Goal: Task Accomplishment & Management: Complete application form

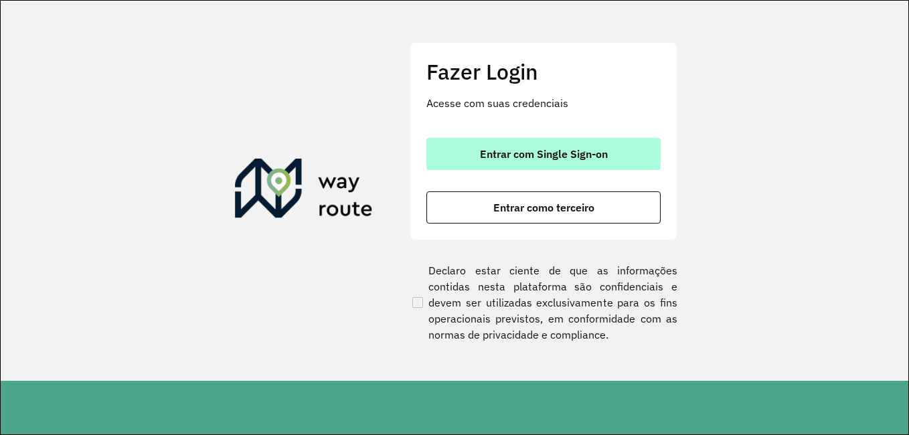
click at [494, 157] on span "Entrar com Single Sign-on" at bounding box center [544, 154] width 128 height 11
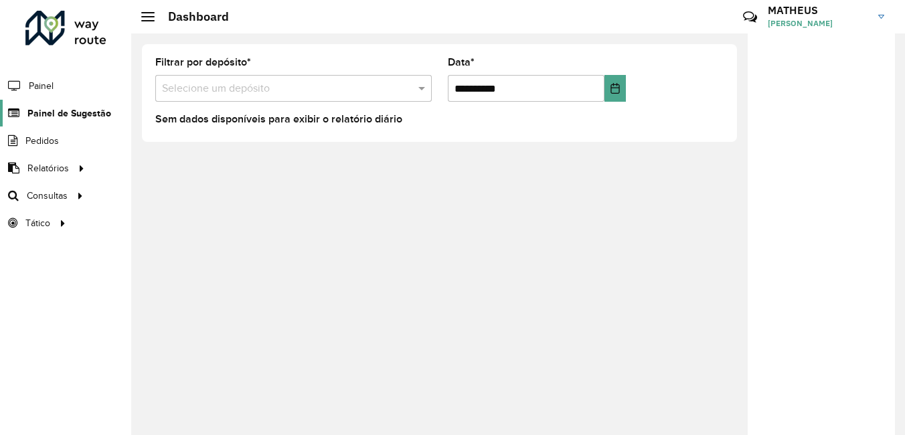
click at [68, 111] on span "Painel de Sugestão" at bounding box center [69, 113] width 84 height 14
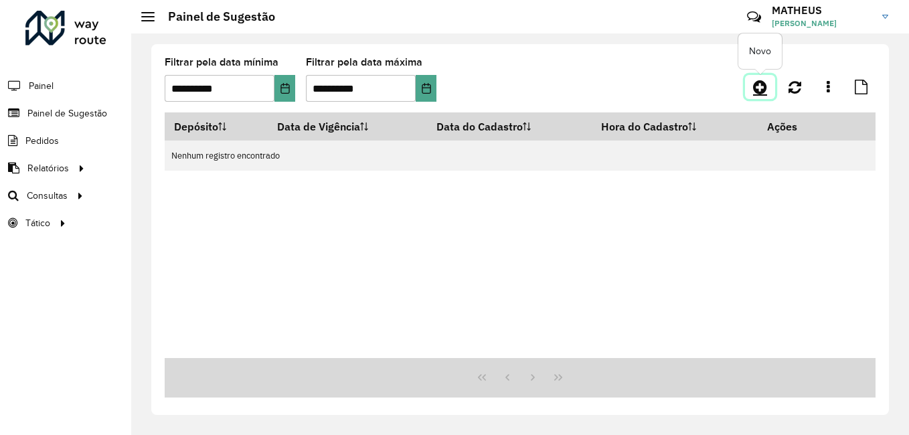
click at [755, 89] on icon at bounding box center [760, 87] width 14 height 16
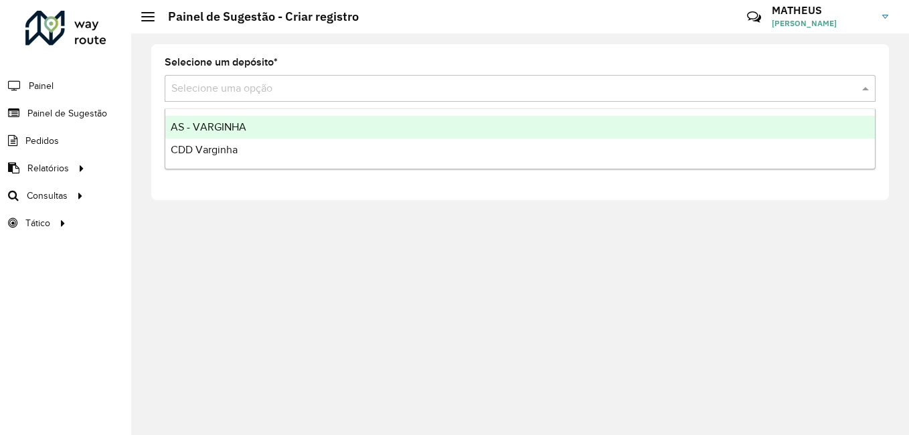
click at [456, 96] on input "text" at bounding box center [506, 89] width 670 height 16
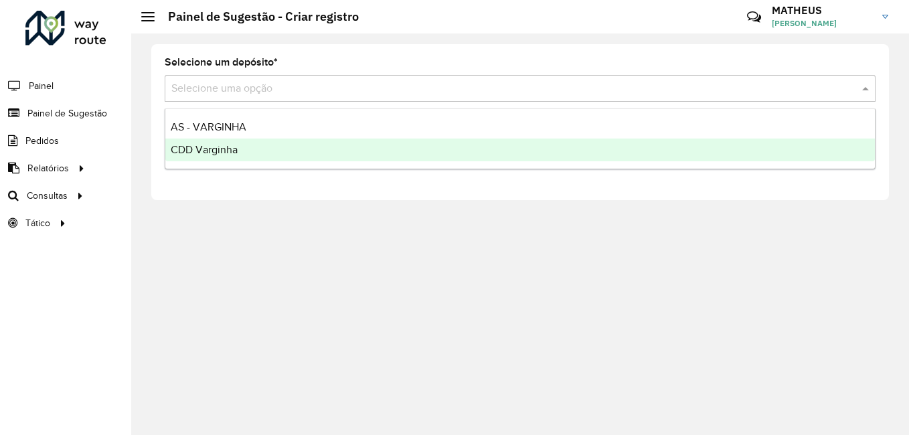
click at [353, 145] on div "CDD Varginha" at bounding box center [519, 150] width 709 height 23
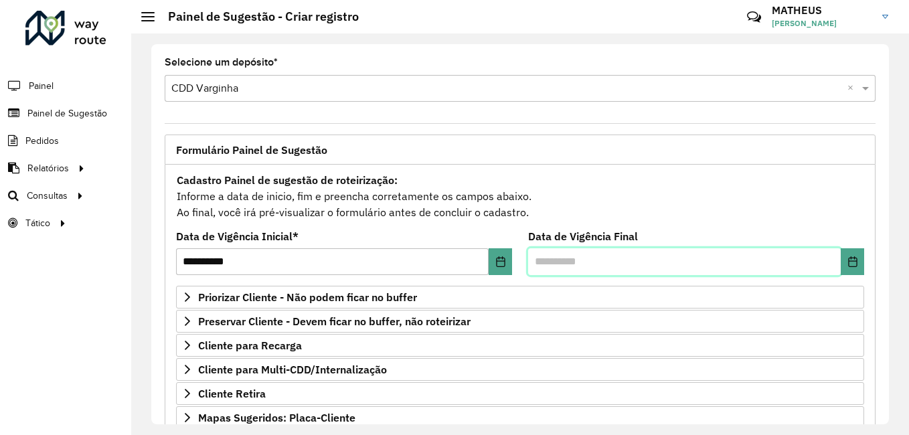
click at [614, 258] on input "text" at bounding box center [684, 261] width 312 height 27
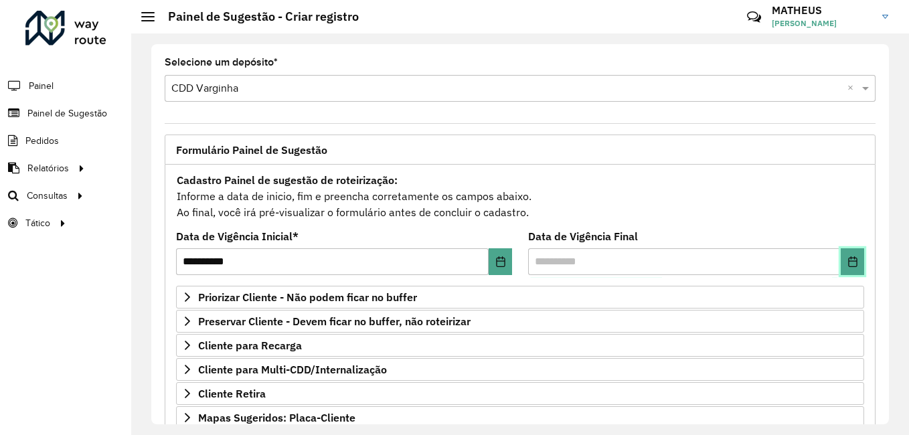
click at [850, 256] on icon "Choose Date" at bounding box center [852, 261] width 11 height 11
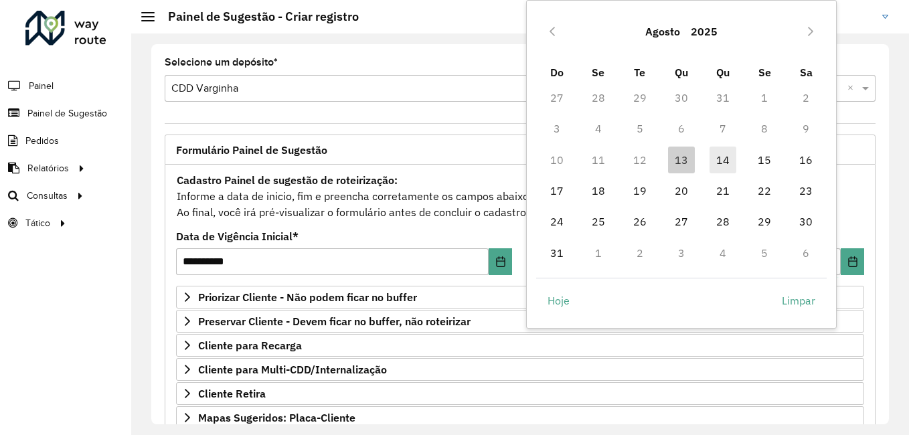
click at [715, 151] on span "14" at bounding box center [722, 160] width 27 height 27
type input "**********"
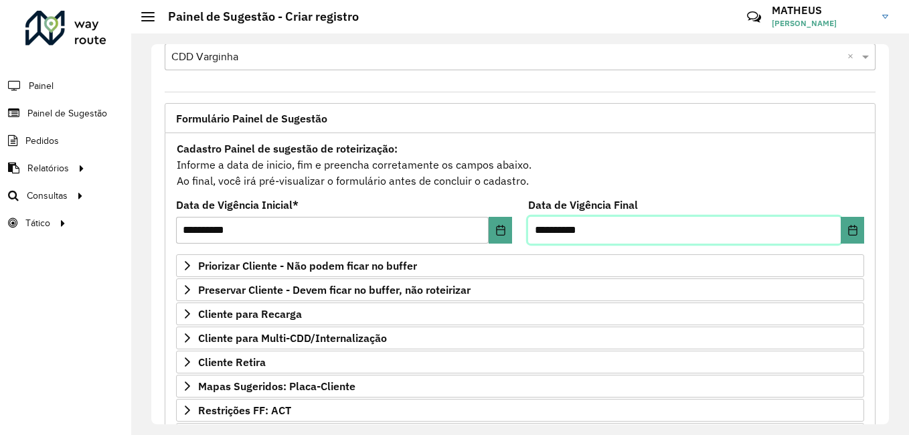
scroll to position [232, 0]
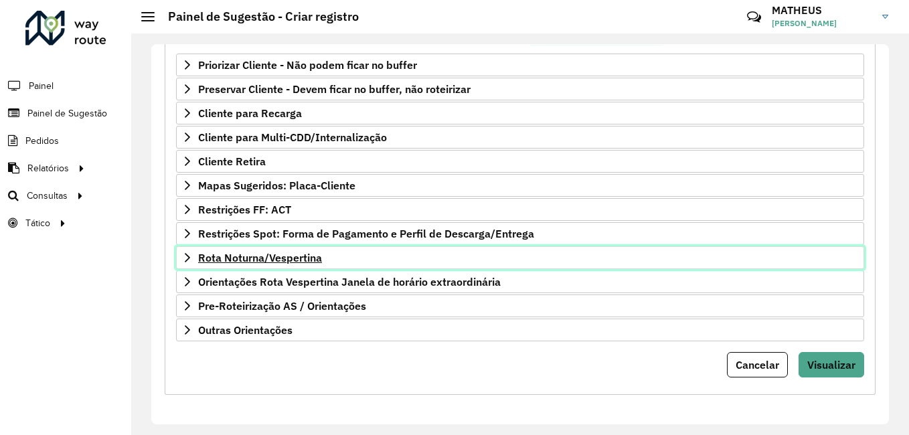
click at [278, 260] on span "Rota Noturna/Vespertina" at bounding box center [260, 257] width 124 height 11
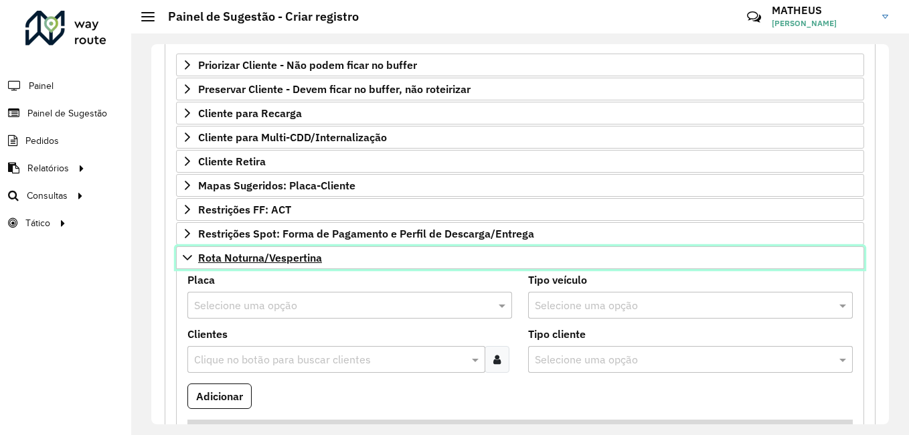
click at [278, 260] on span "Rota Noturna/Vespertina" at bounding box center [260, 257] width 124 height 11
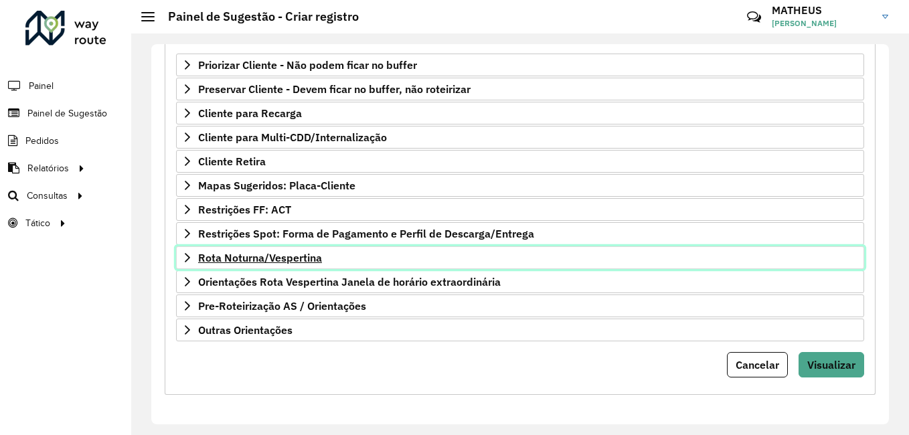
click at [278, 260] on span "Rota Noturna/Vespertina" at bounding box center [260, 257] width 124 height 11
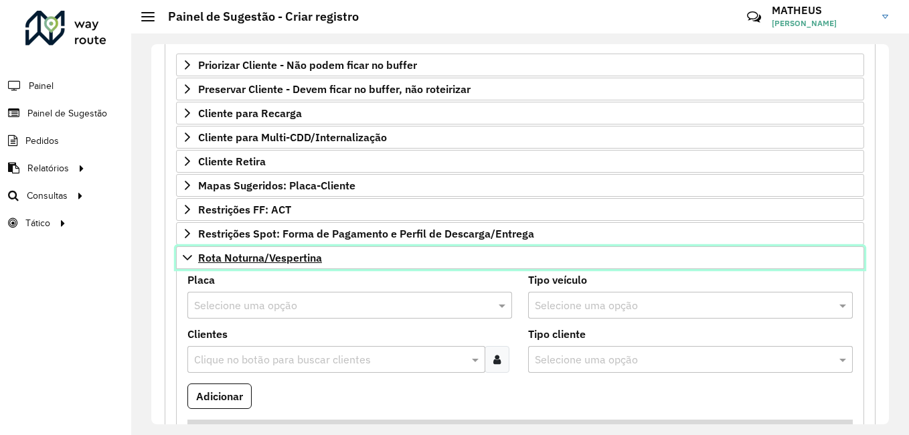
click at [278, 260] on span "Rota Noturna/Vespertina" at bounding box center [260, 257] width 124 height 11
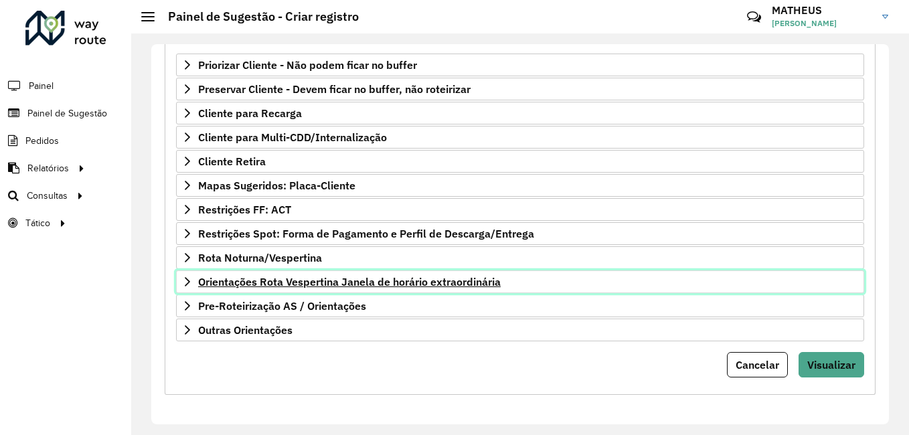
click at [282, 287] on span "Orientações Rota Vespertina Janela de horário extraordinária" at bounding box center [349, 281] width 302 height 11
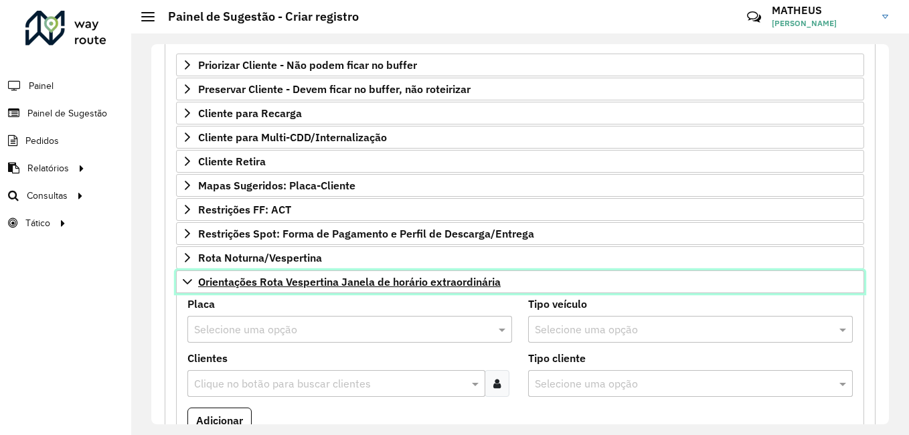
click at [275, 278] on span "Orientações Rota Vespertina Janela de horário extraordinária" at bounding box center [349, 281] width 302 height 11
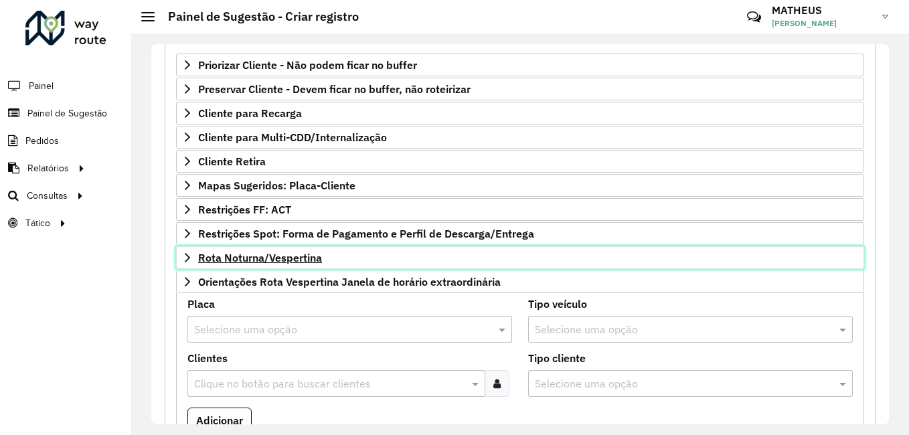
click at [273, 265] on link "Rota Noturna/Vespertina" at bounding box center [520, 257] width 688 height 23
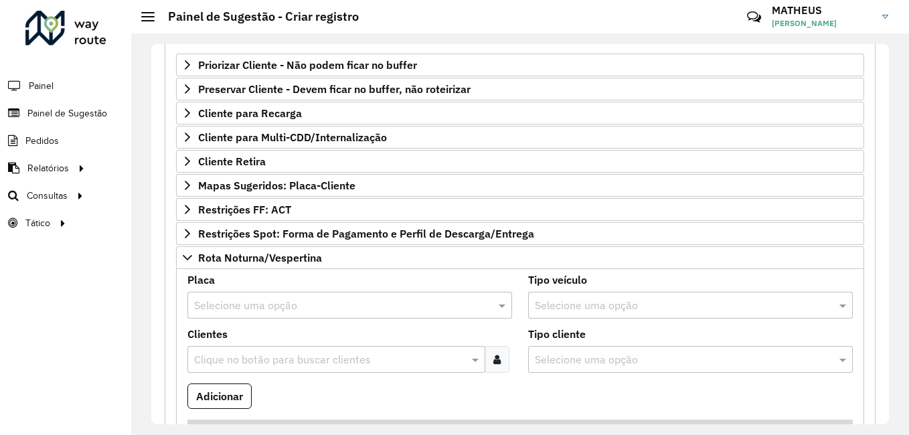
click at [300, 322] on formly-field "Placa Selecione uma opção" at bounding box center [349, 302] width 341 height 54
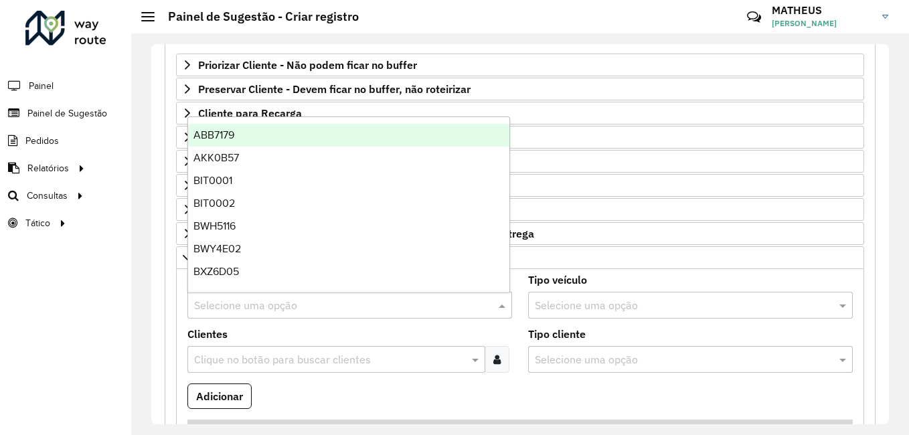
click at [304, 311] on input "text" at bounding box center [336, 306] width 284 height 16
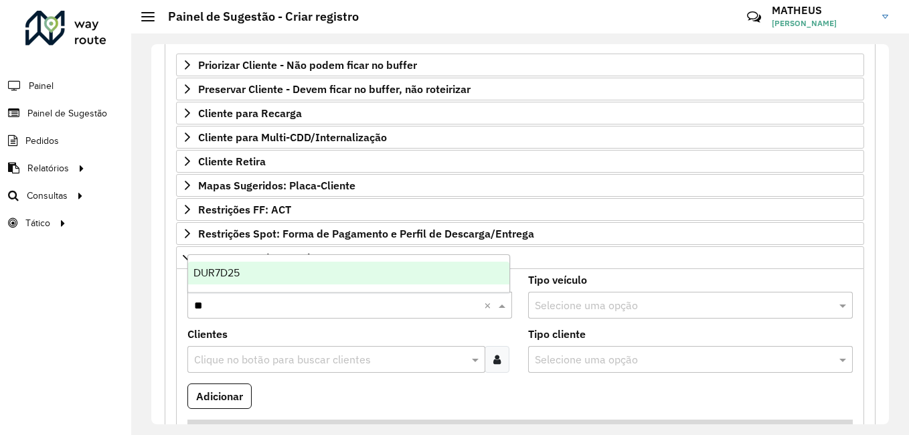
type input "***"
click at [317, 272] on div "DUR7D25" at bounding box center [348, 273] width 321 height 23
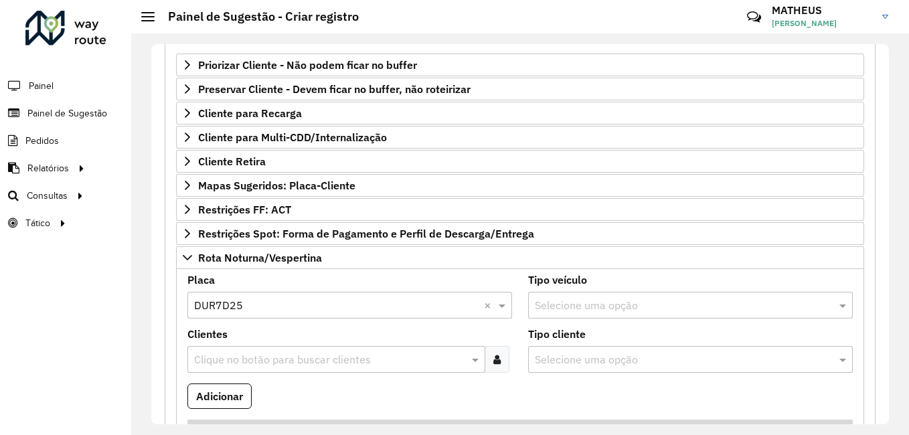
click at [397, 327] on formly-field "Placa Selecione uma opção × DUR7D25 ×" at bounding box center [349, 302] width 341 height 54
click at [336, 376] on formly-field "Clientes Clique no botão para buscar clientes" at bounding box center [349, 356] width 341 height 54
click at [501, 361] on div at bounding box center [496, 359] width 25 height 27
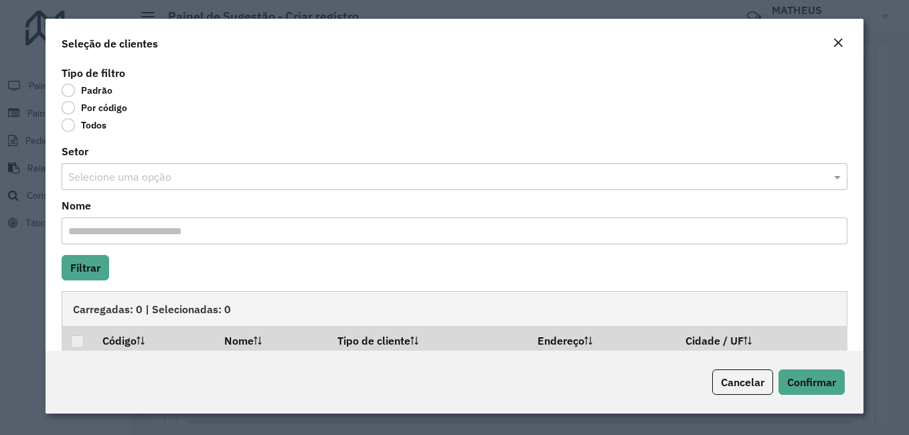
click at [85, 112] on label "Por código" at bounding box center [95, 107] width 66 height 13
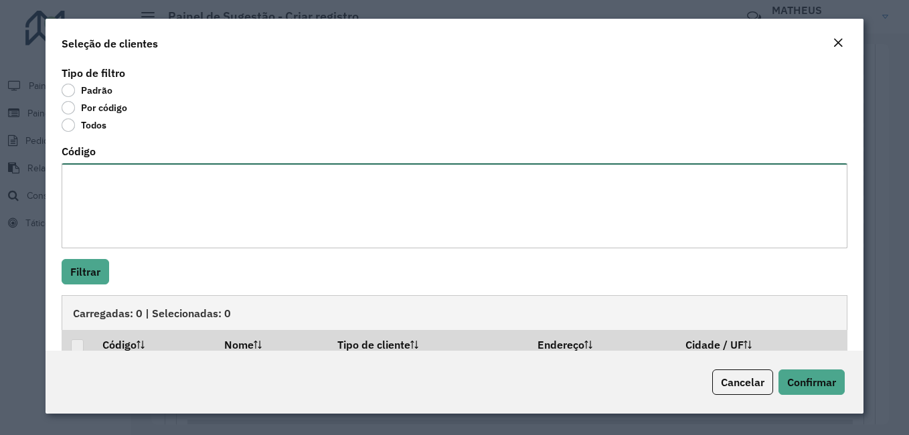
click at [120, 187] on textarea "Código" at bounding box center [455, 205] width 786 height 85
paste textarea "***** ***** *** ***** **** **** **** ***** ***** *****"
paste textarea "**** *****"
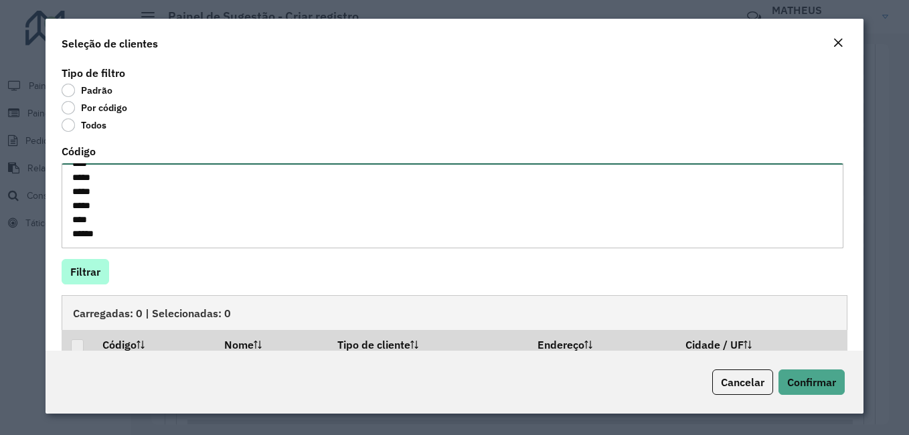
type textarea "***** ***** *** ***** **** **** **** ***** ***** ***** **** *****"
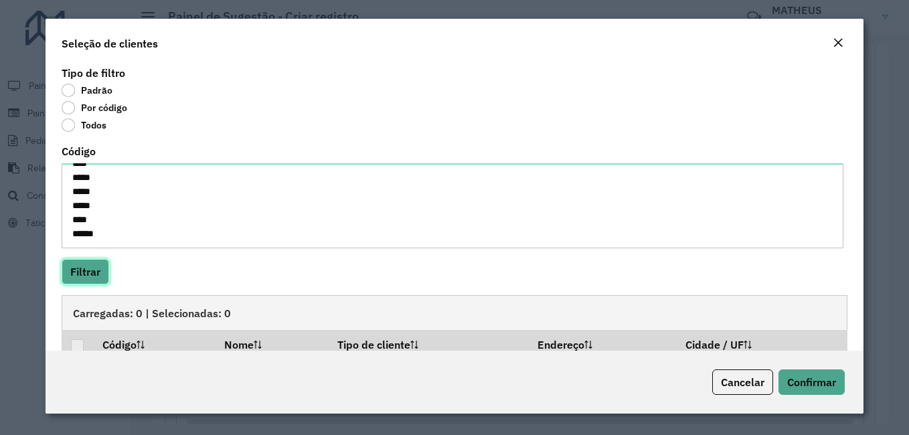
click at [80, 260] on button "Filtrar" at bounding box center [86, 271] width 48 height 25
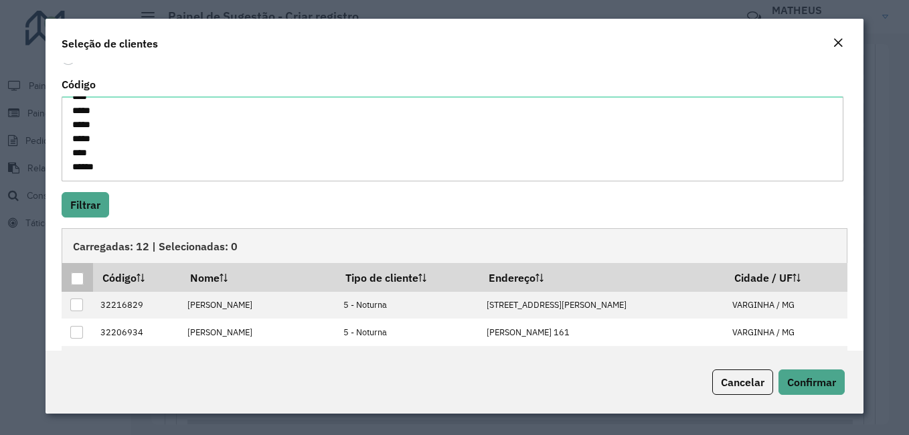
click at [82, 279] on div at bounding box center [77, 278] width 13 height 13
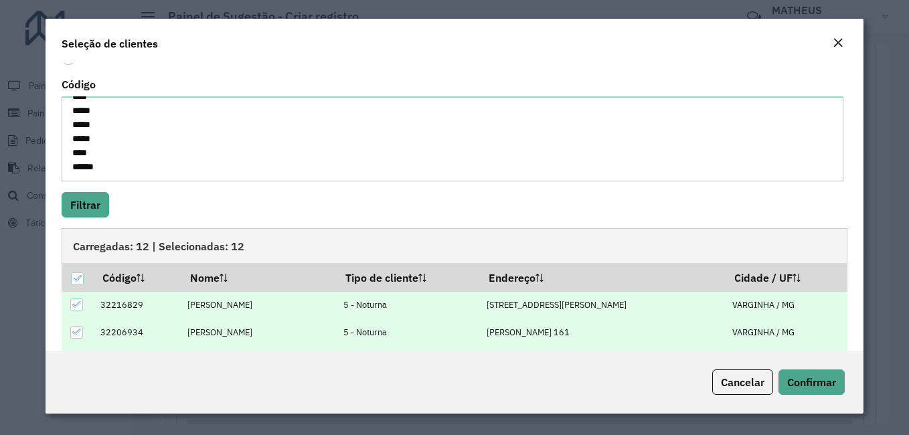
scroll to position [202, 0]
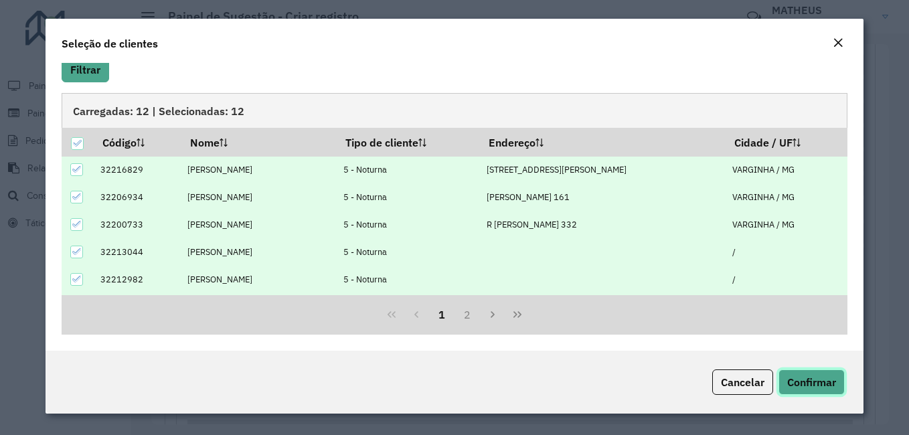
click at [802, 379] on span "Confirmar" at bounding box center [811, 381] width 49 height 13
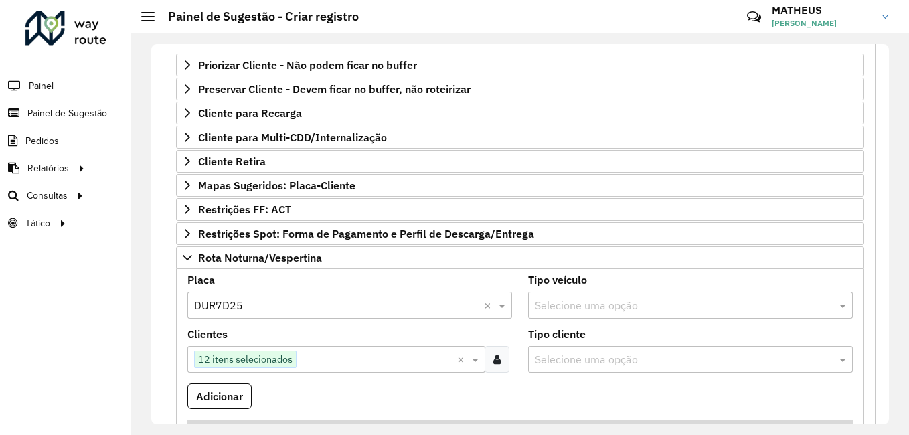
scroll to position [299, 0]
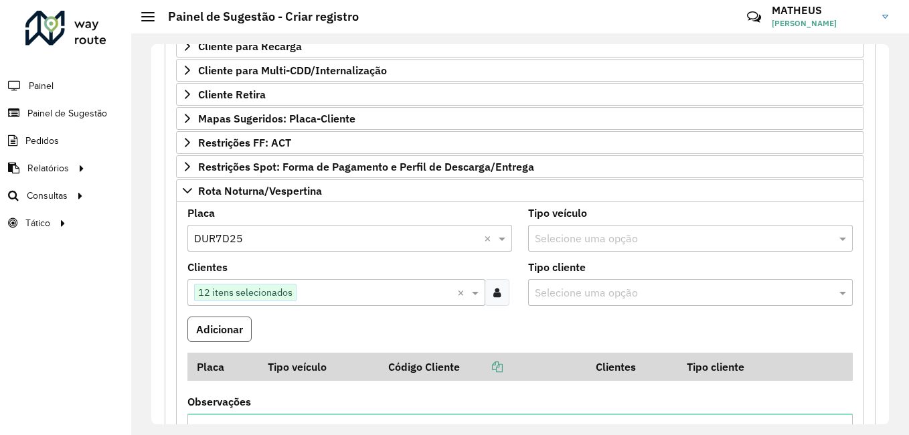
click at [204, 320] on button "Adicionar" at bounding box center [219, 328] width 64 height 25
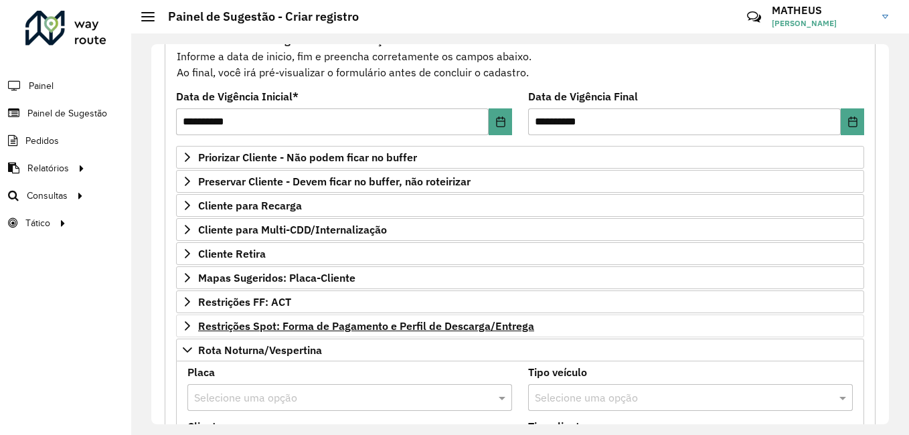
scroll to position [207, 0]
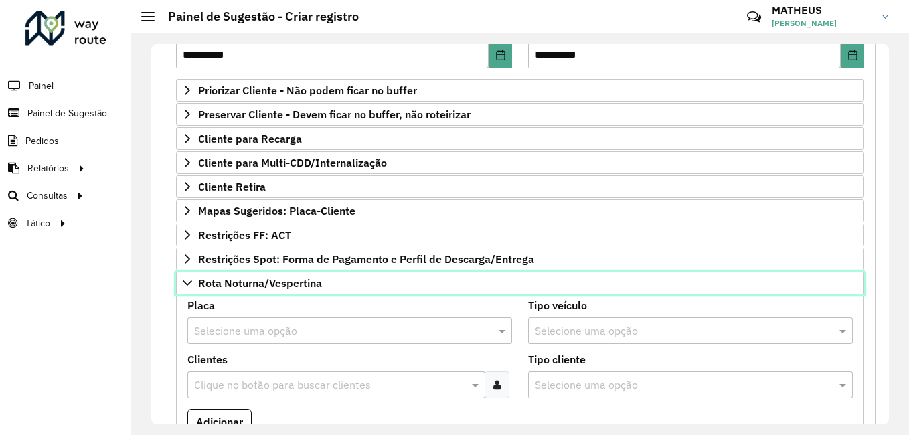
click at [270, 286] on span "Rota Noturna/Vespertina" at bounding box center [260, 283] width 124 height 11
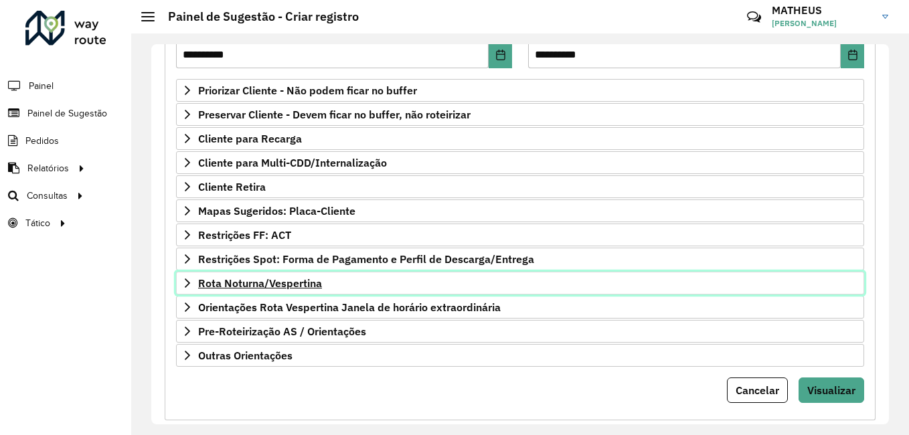
click at [270, 286] on span "Rota Noturna/Vespertina" at bounding box center [260, 283] width 124 height 11
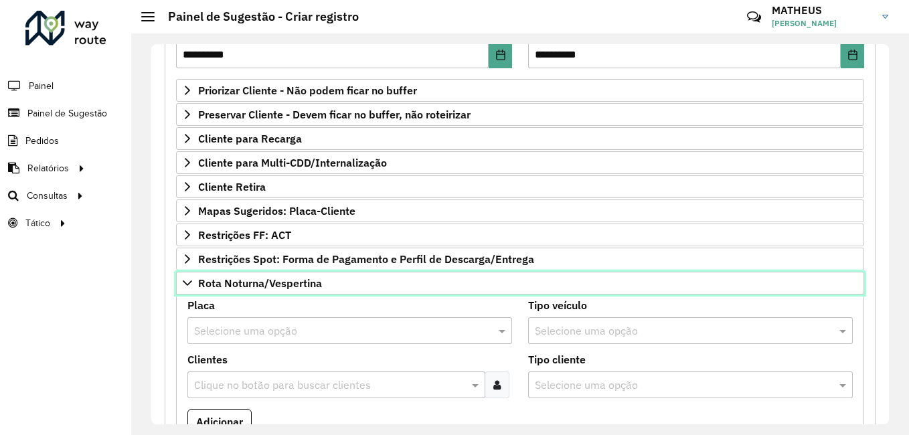
scroll to position [407, 0]
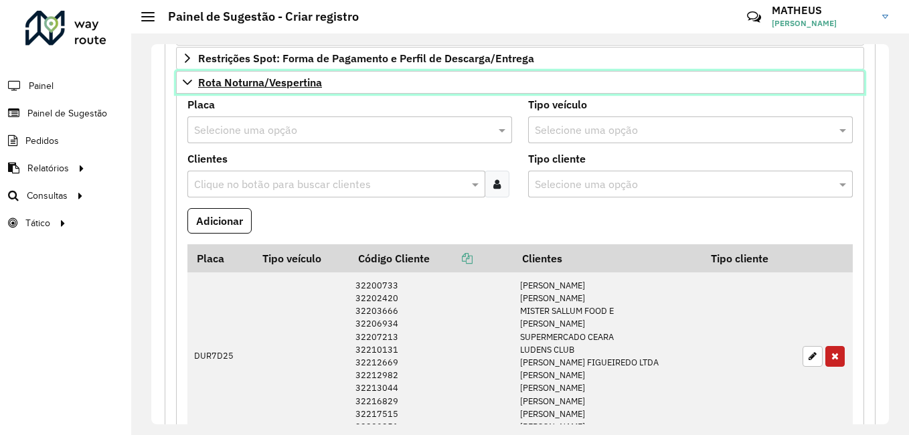
click at [247, 93] on link "Rota Noturna/Vespertina" at bounding box center [520, 82] width 688 height 23
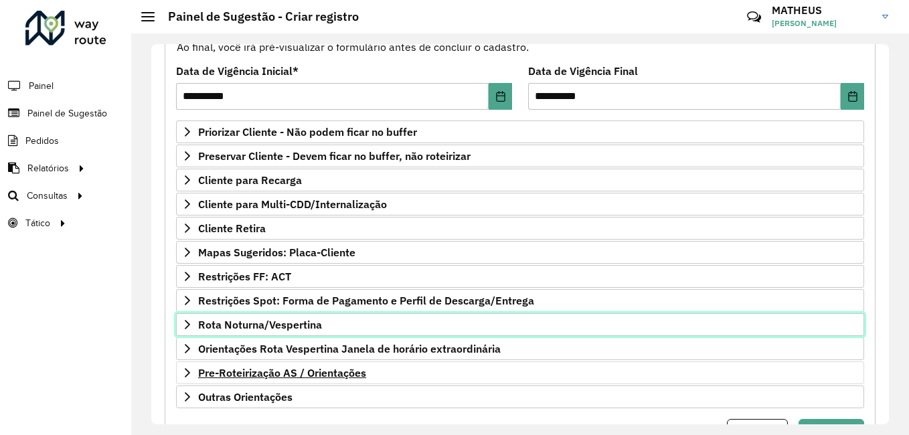
scroll to position [98, 0]
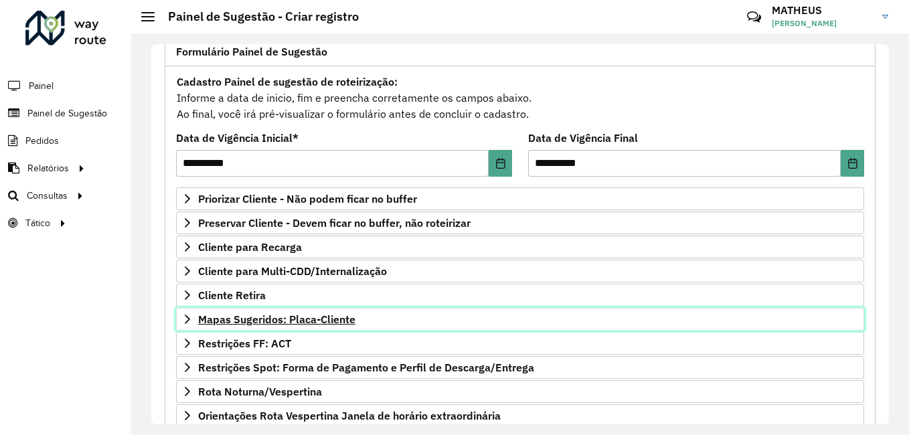
click at [276, 323] on span "Mapas Sugeridos: Placa-Cliente" at bounding box center [276, 319] width 157 height 11
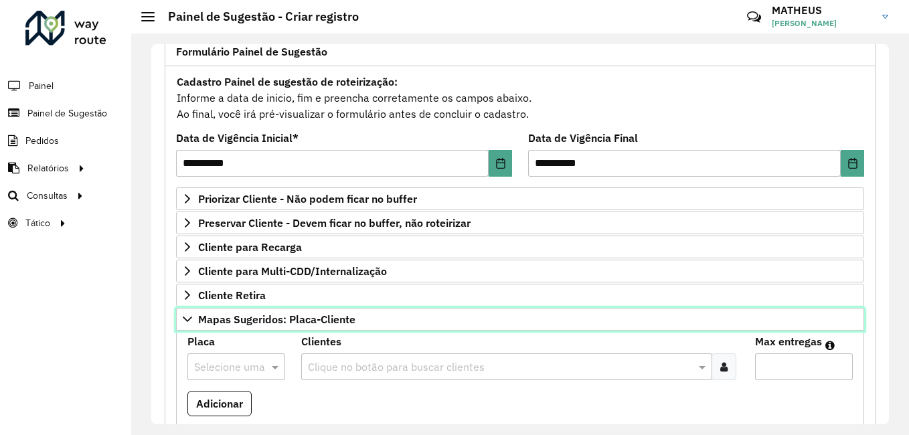
scroll to position [165, 0]
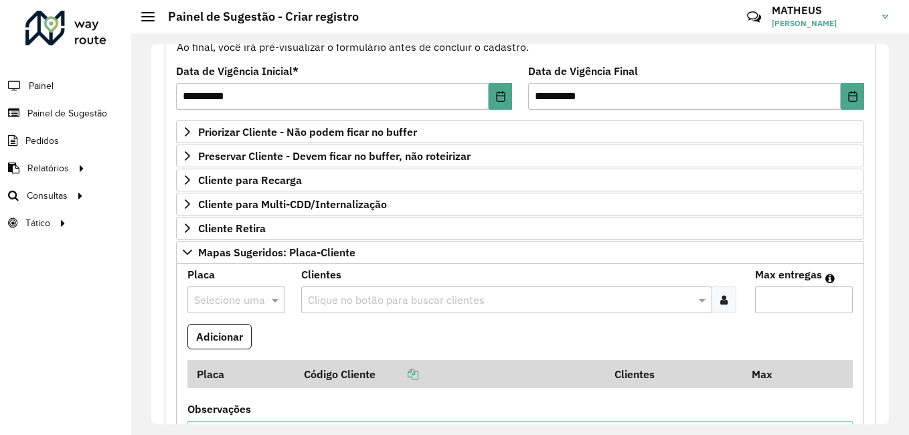
click at [245, 301] on input "text" at bounding box center [223, 300] width 58 height 16
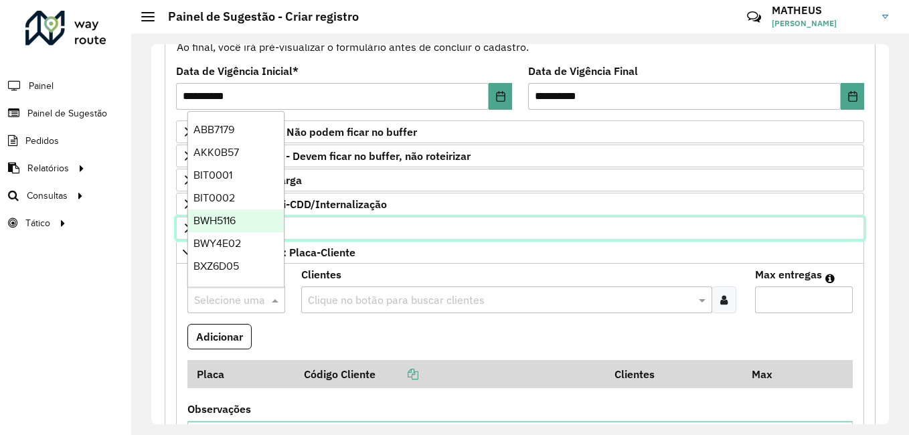
click at [420, 227] on link "Cliente Retira" at bounding box center [520, 228] width 688 height 23
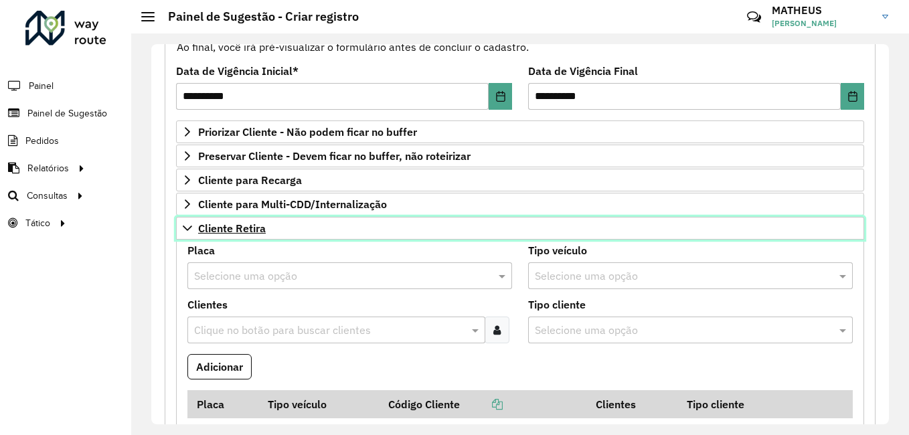
click at [268, 232] on link "Cliente Retira" at bounding box center [520, 228] width 688 height 23
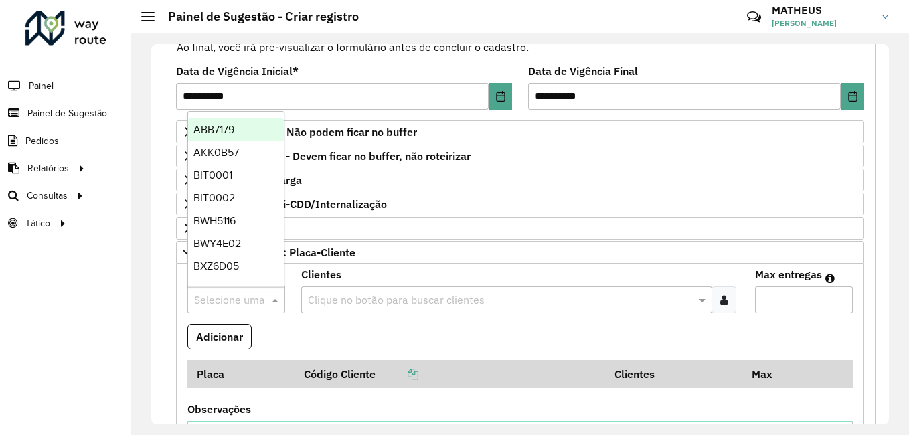
click at [254, 303] on div at bounding box center [236, 299] width 98 height 17
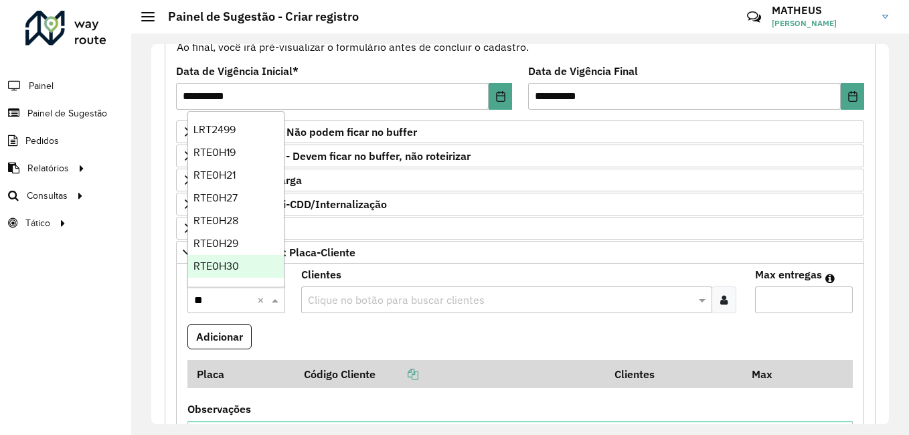
type input "***"
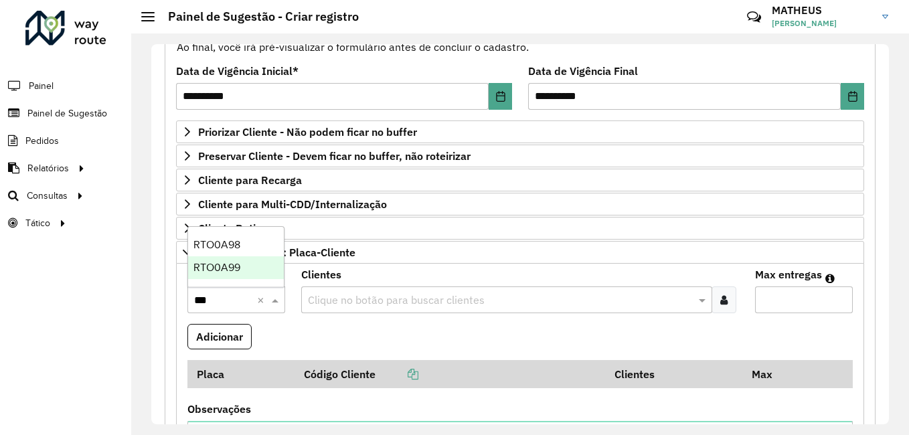
click at [236, 276] on div "RTO0A99" at bounding box center [236, 267] width 96 height 23
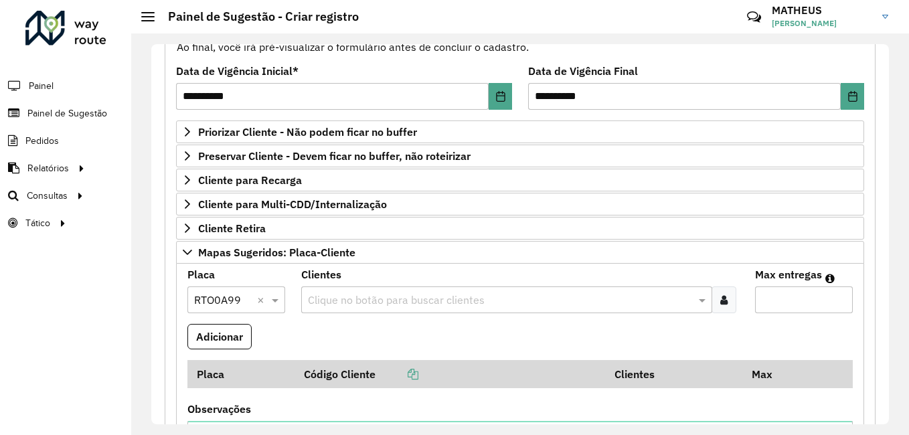
click at [519, 307] on input "text" at bounding box center [499, 300] width 391 height 16
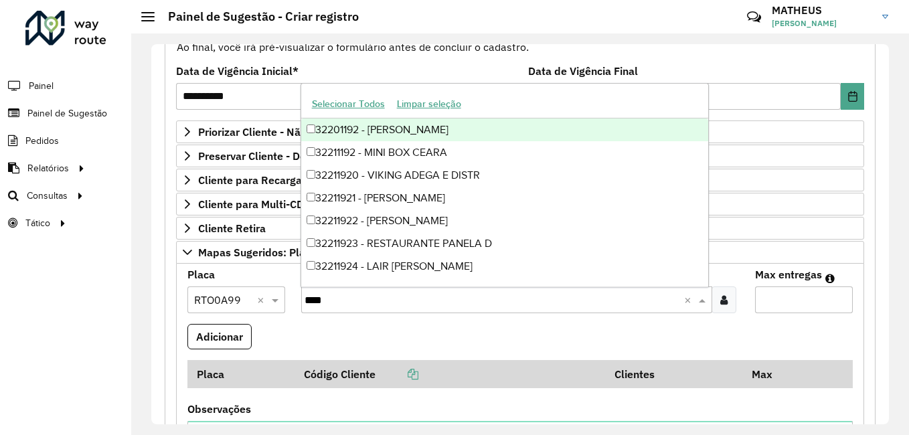
type input "*****"
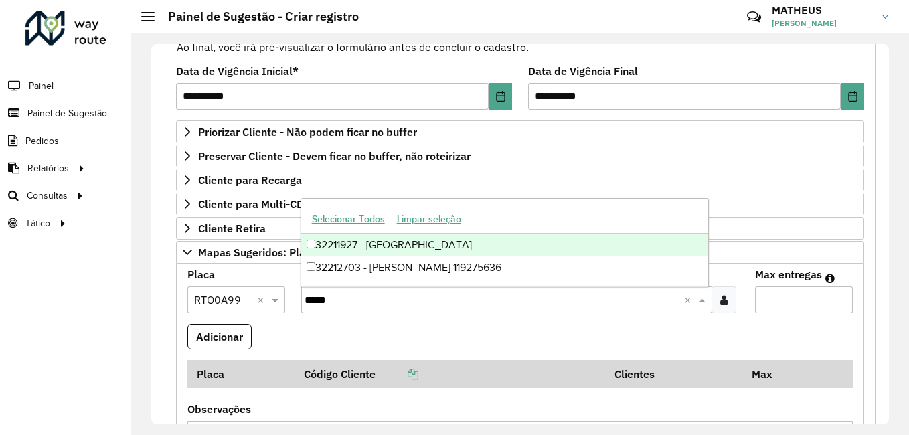
click at [468, 240] on div "32211927 - VILLEFORT Lavras" at bounding box center [504, 245] width 407 height 23
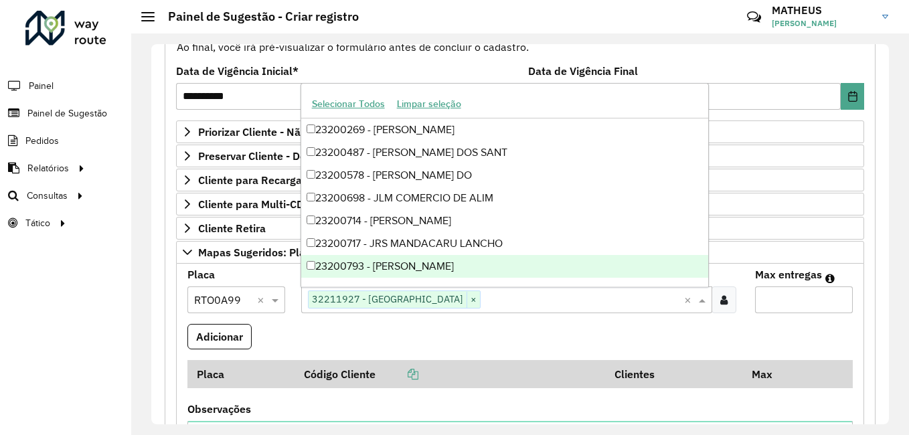
click at [459, 318] on formly-field "Clientes Clique no botão para buscar clientes 32211927 - VILLEFORT Lavras × ×" at bounding box center [520, 297] width 454 height 54
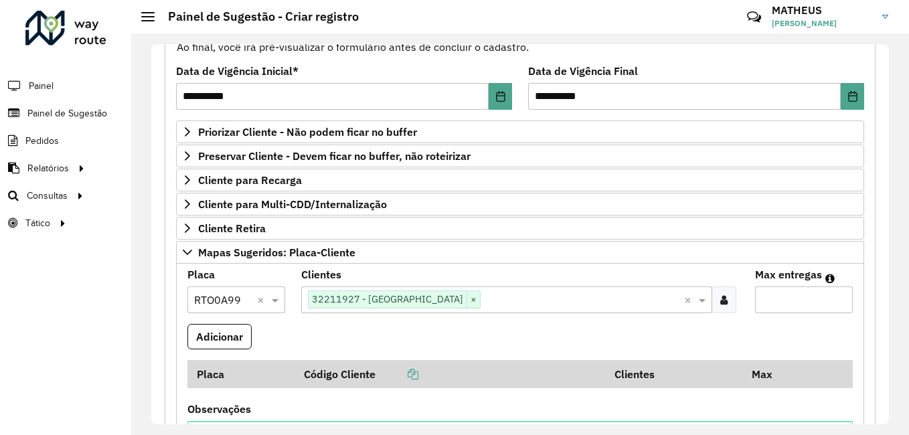
scroll to position [299, 0]
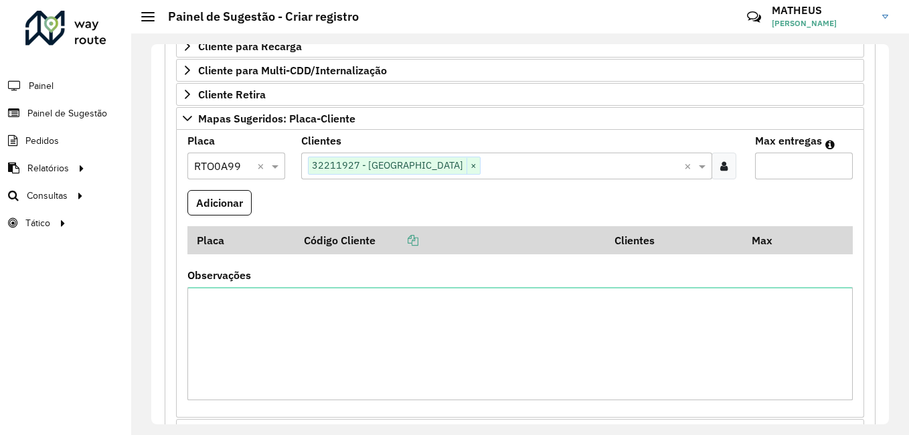
click at [798, 165] on input "Max entregas" at bounding box center [804, 166] width 98 height 27
type input "*"
click at [241, 206] on button "Adicionar" at bounding box center [219, 202] width 64 height 25
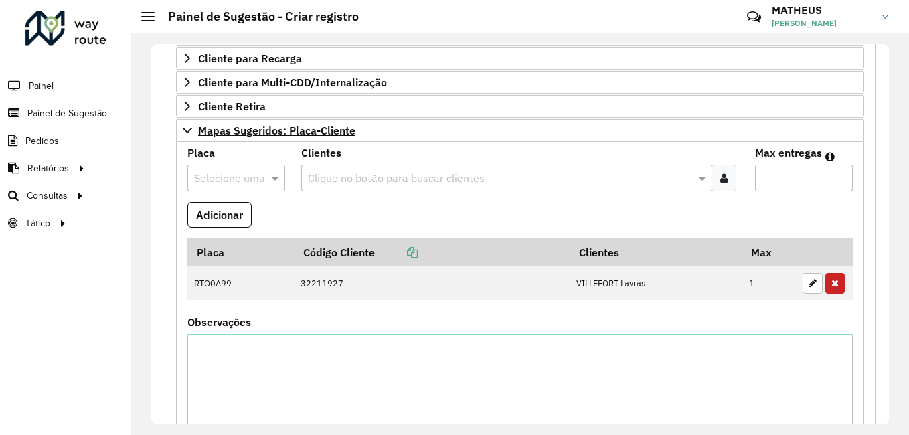
scroll to position [220, 0]
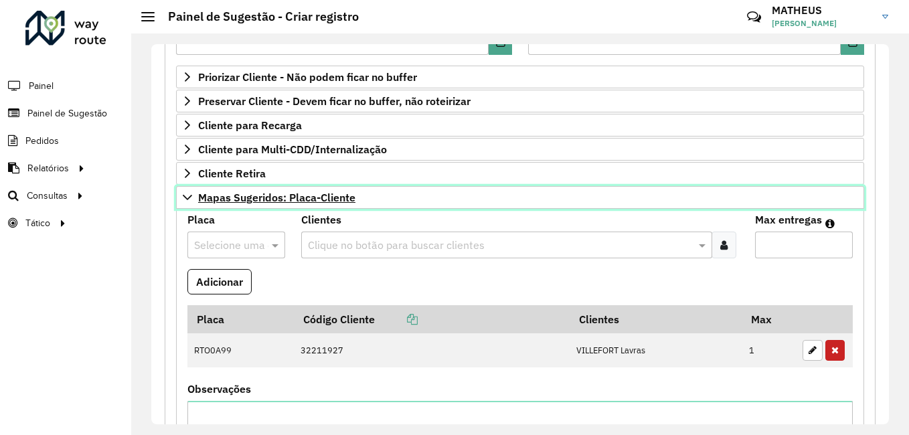
click at [329, 200] on span "Mapas Sugeridos: Placa-Cliente" at bounding box center [276, 197] width 157 height 11
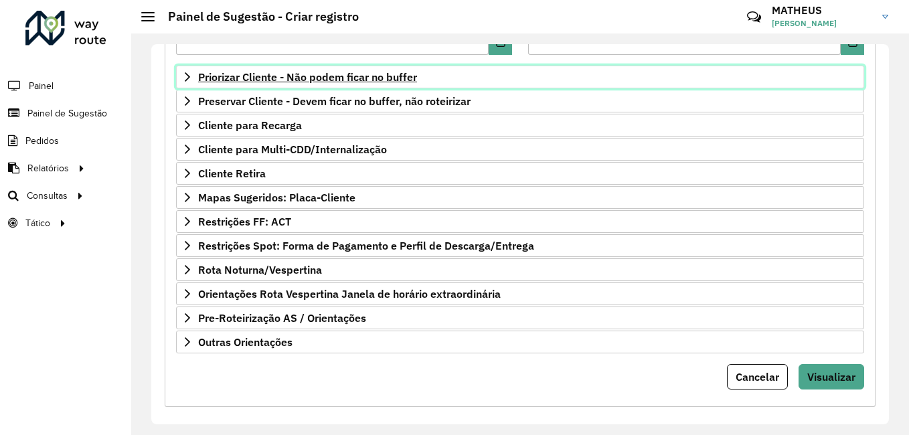
click at [312, 82] on span "Priorizar Cliente - Não podem ficar no buffer" at bounding box center [307, 77] width 219 height 11
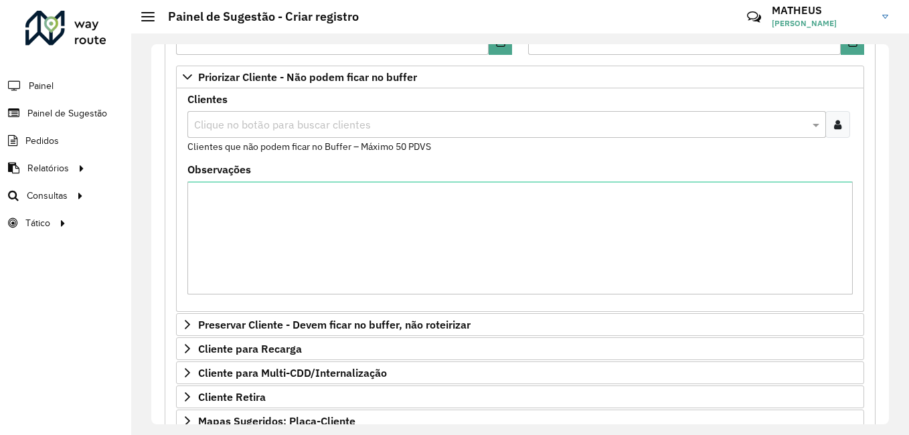
click at [838, 122] on div at bounding box center [837, 124] width 25 height 27
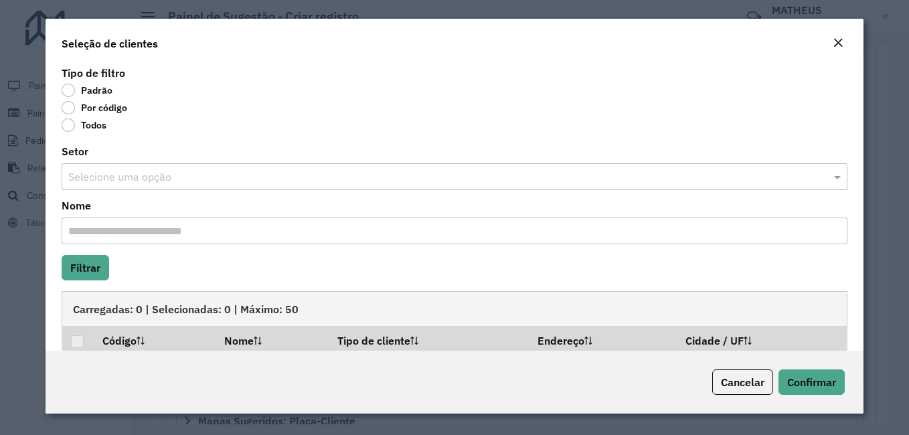
click at [88, 112] on label "Por código" at bounding box center [95, 107] width 66 height 13
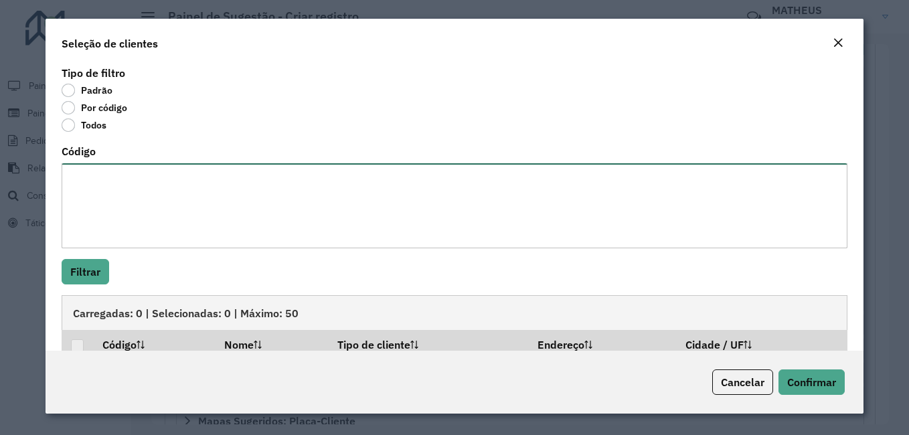
click at [171, 188] on textarea "Código" at bounding box center [455, 205] width 786 height 85
paste textarea "***** ***** *** ***** *** **** *** **** ***** **** ***** **** **** ****"
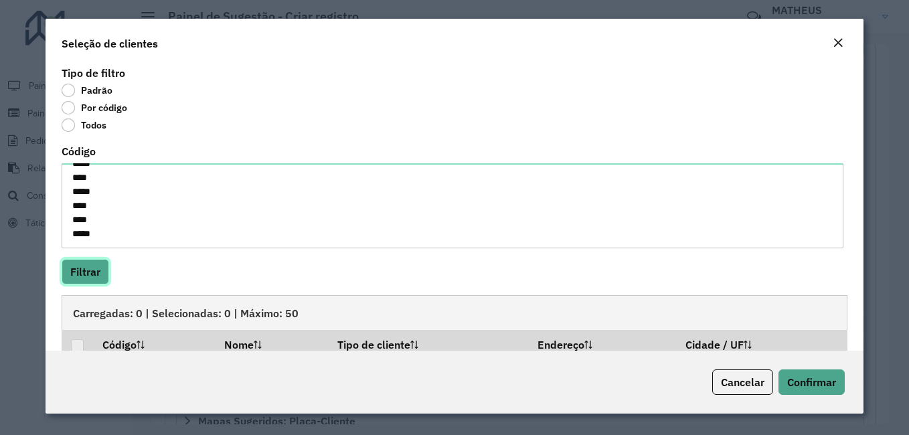
click at [93, 279] on button "Filtrar" at bounding box center [86, 271] width 48 height 25
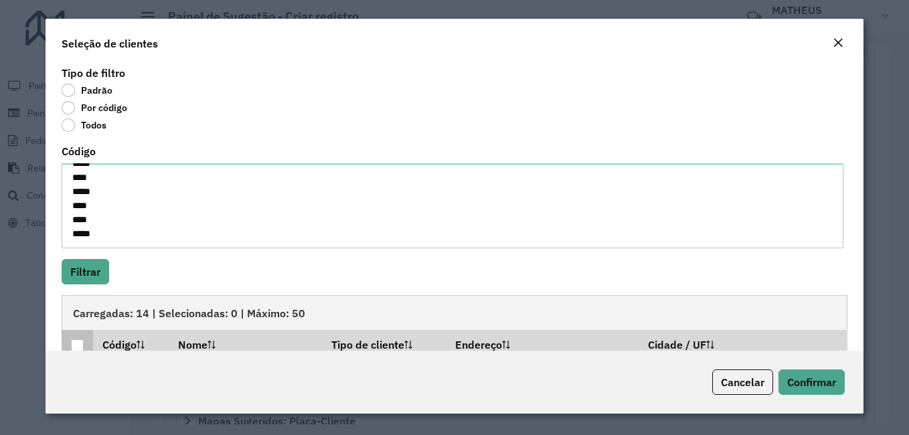
click at [81, 345] on div at bounding box center [77, 345] width 13 height 13
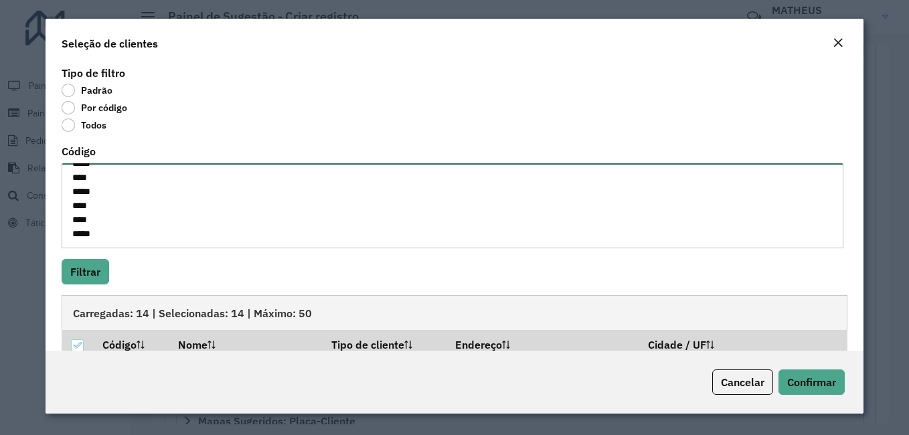
click at [128, 234] on textarea "***** ***** *** ***** *** **** *** **** ***** **** ***** **** **** ****" at bounding box center [453, 205] width 782 height 85
paste textarea "***** **** **** ***** ***** ***** **** ***** **** ****"
type textarea "***** ***** *** ***** *** **** *** **** ***** **** ***** **** **** **** ***** *…"
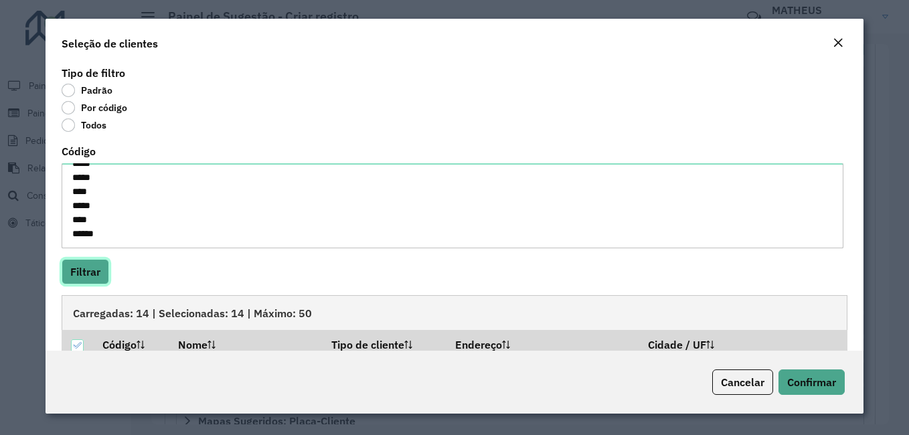
click at [80, 281] on button "Filtrar" at bounding box center [86, 271] width 48 height 25
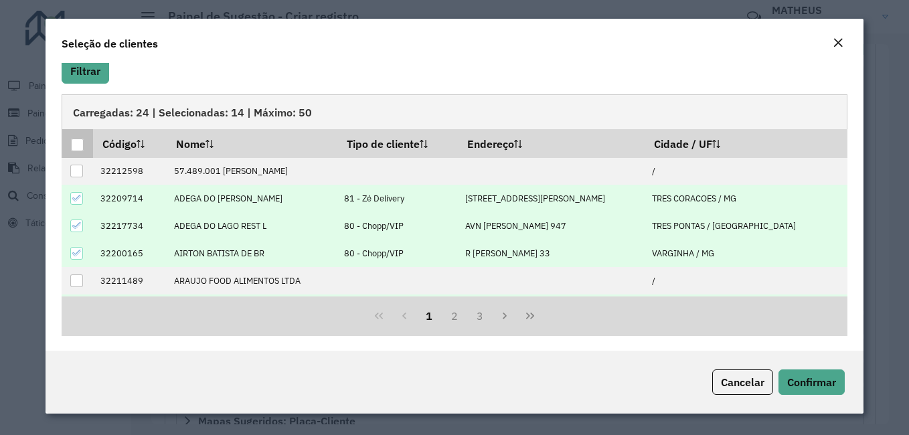
click at [74, 142] on div at bounding box center [77, 145] width 13 height 13
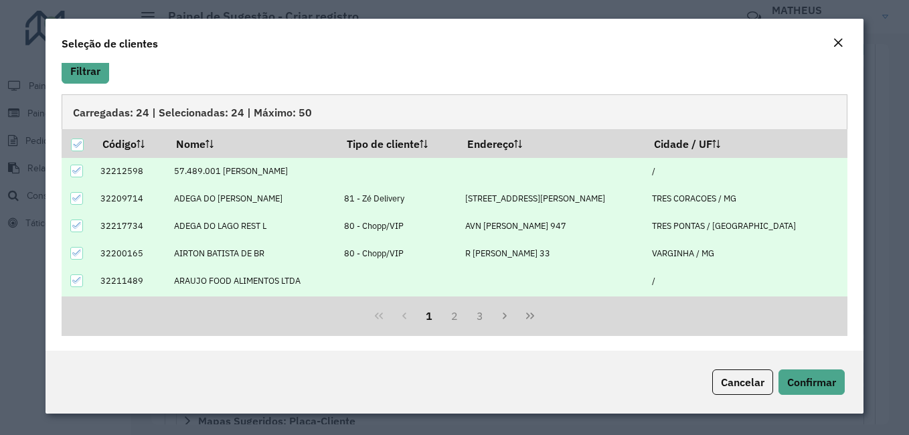
scroll to position [0, 0]
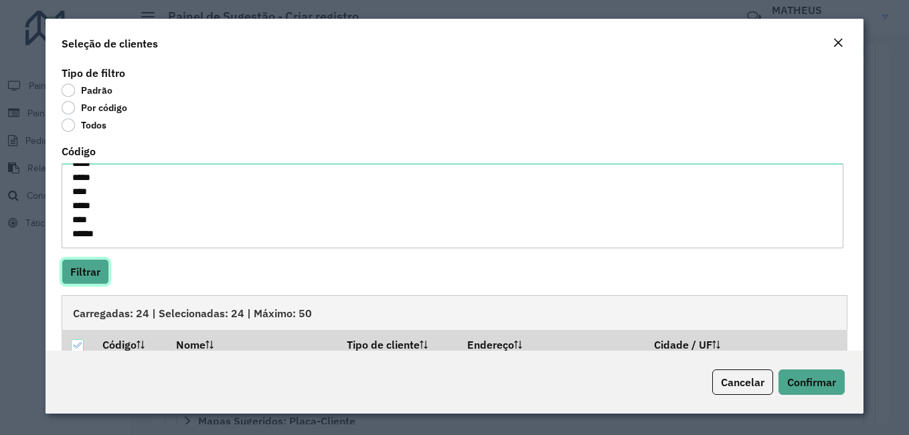
click at [91, 268] on button "Filtrar" at bounding box center [86, 271] width 48 height 25
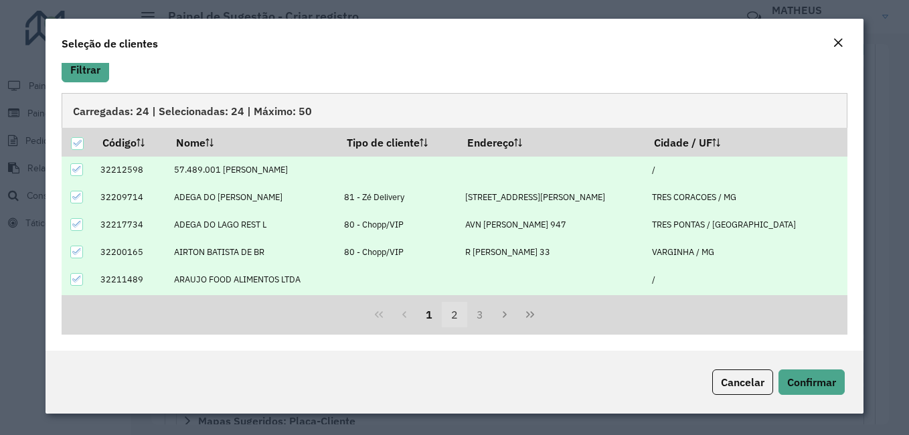
click at [448, 310] on button "2" at bounding box center [454, 314] width 25 height 25
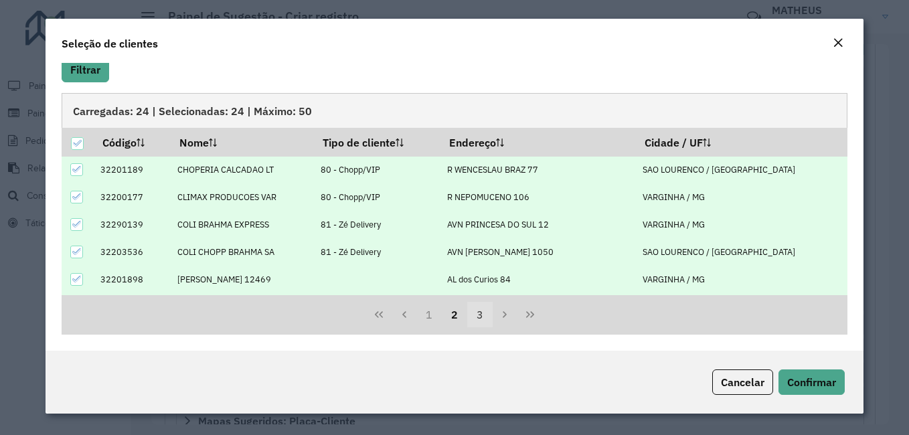
click at [474, 312] on button "3" at bounding box center [479, 314] width 25 height 25
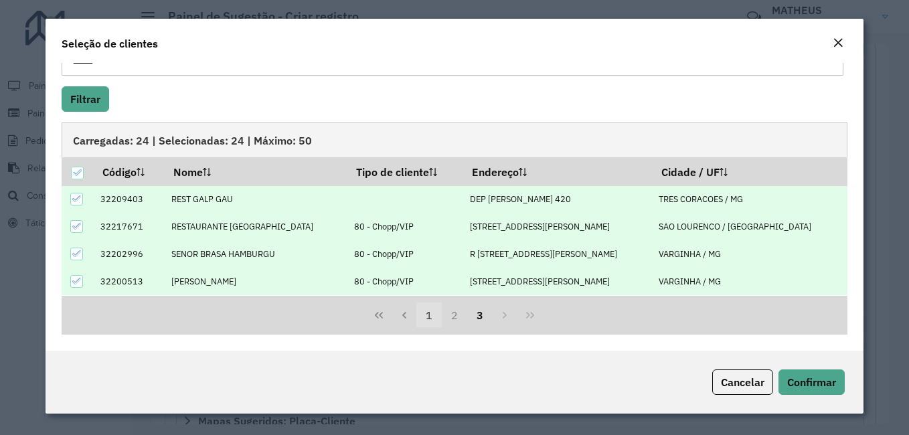
click at [423, 316] on button "1" at bounding box center [428, 314] width 25 height 25
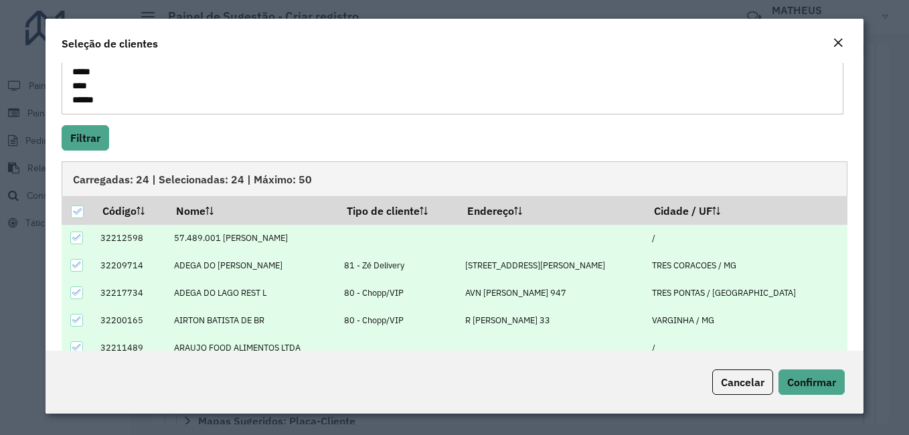
scroll to position [0, 0]
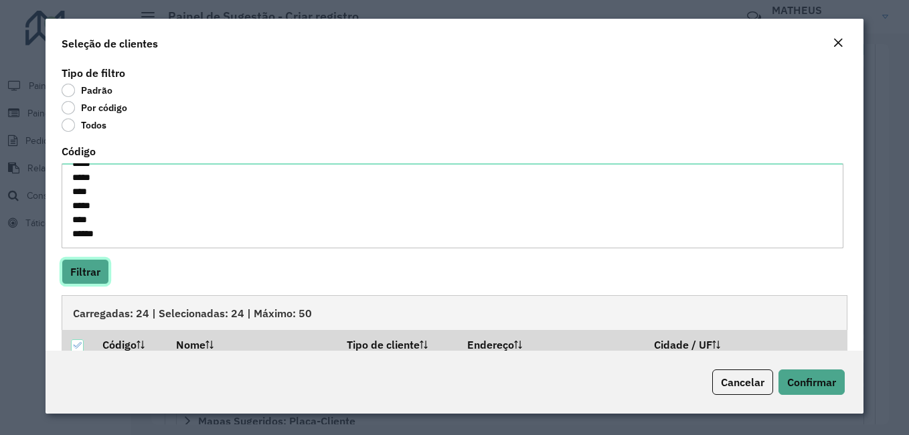
click at [95, 269] on button "Filtrar" at bounding box center [86, 271] width 48 height 25
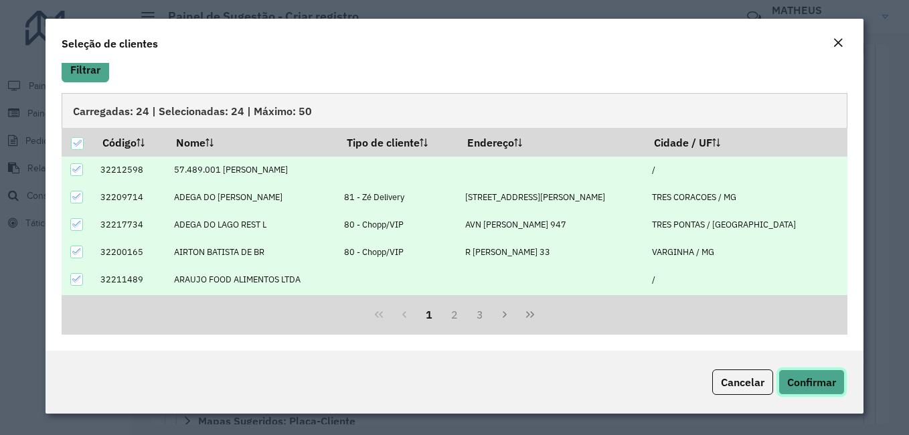
click at [804, 376] on span "Confirmar" at bounding box center [811, 381] width 49 height 13
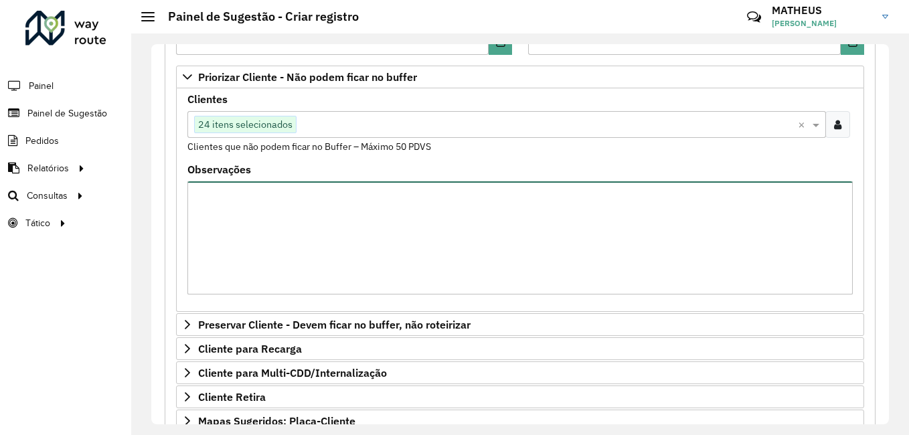
click at [353, 226] on textarea "Observações" at bounding box center [519, 237] width 665 height 113
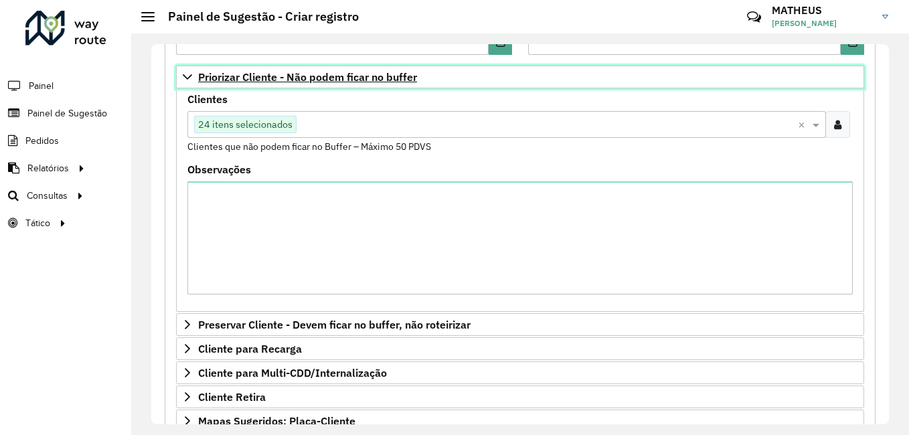
click at [197, 76] on link "Priorizar Cliente - Não podem ficar no buffer" at bounding box center [520, 77] width 688 height 23
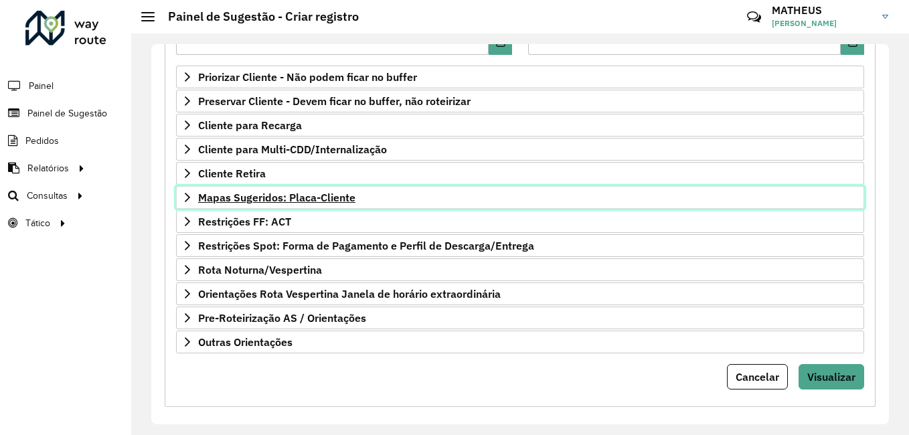
click at [249, 192] on span "Mapas Sugeridos: Placa-Cliente" at bounding box center [276, 197] width 157 height 11
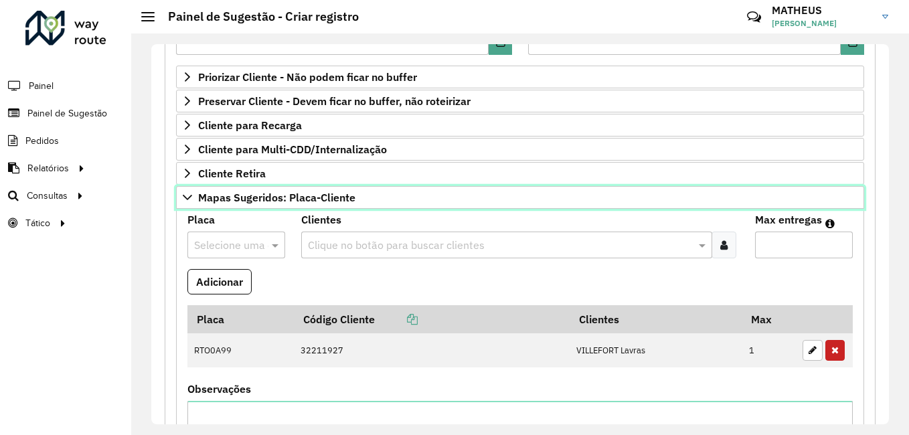
scroll to position [287, 0]
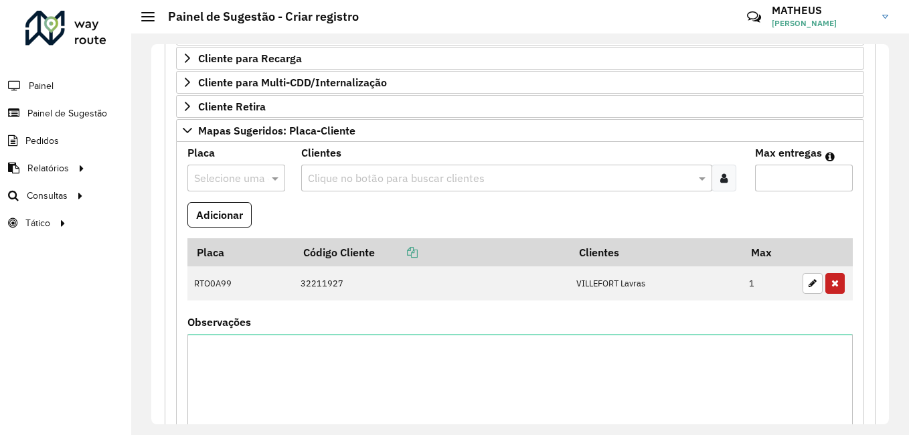
click at [327, 181] on input "text" at bounding box center [499, 179] width 391 height 16
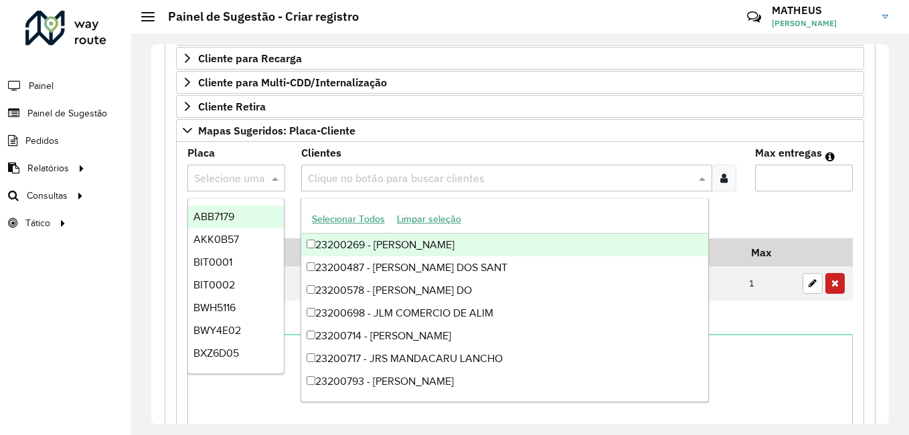
click at [226, 178] on input "text" at bounding box center [223, 179] width 58 height 16
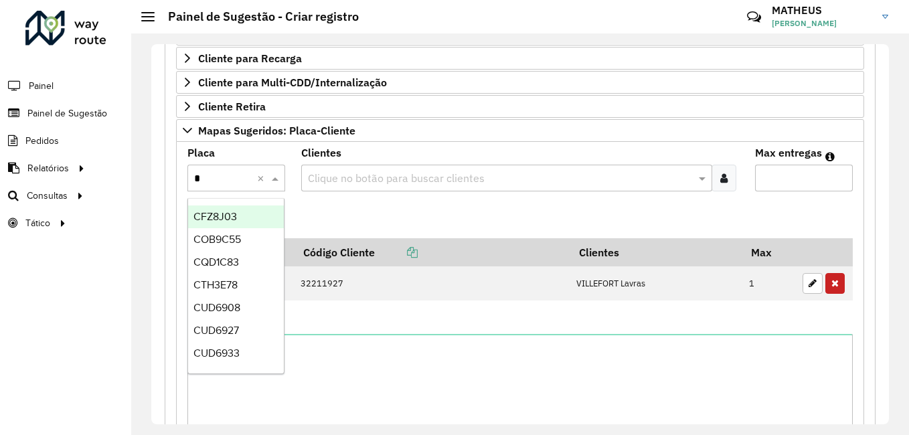
type input "**"
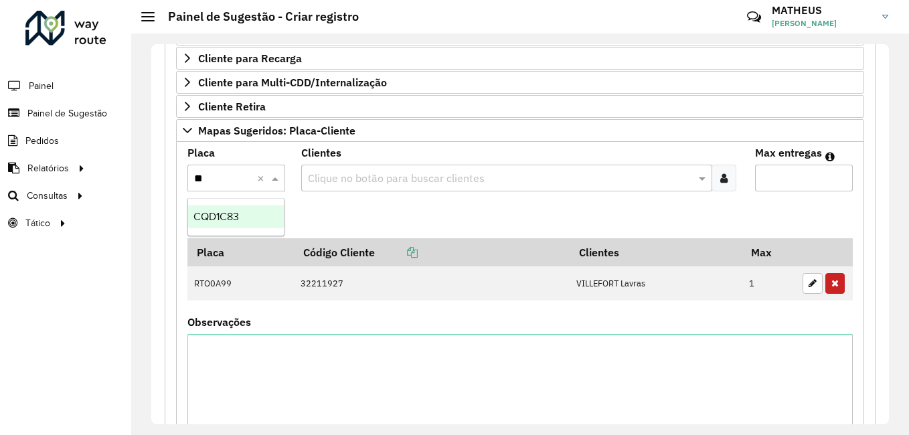
click at [239, 219] on span "CQD1C83" at bounding box center [215, 216] width 45 height 11
click at [726, 175] on div at bounding box center [723, 178] width 25 height 27
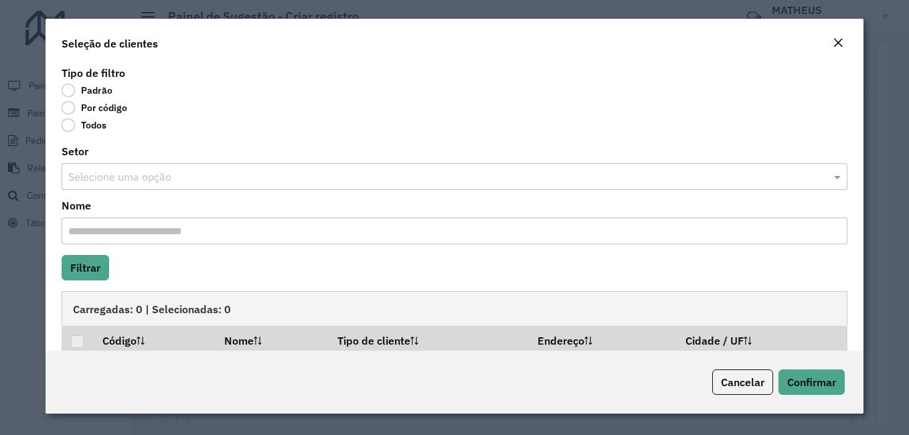
click at [99, 113] on label "Por código" at bounding box center [95, 107] width 66 height 13
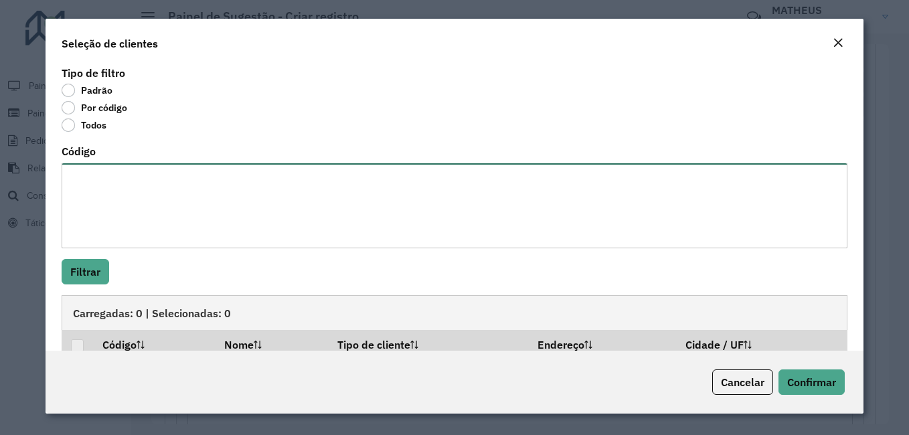
click at [197, 213] on textarea "Código" at bounding box center [455, 205] width 786 height 85
paste textarea "**** ***** ***** ***** **** **** **** ***** ***** **** ***** **** **** **** ***…"
type textarea "**** ***** ***** ***** **** **** **** ***** ***** **** ***** **** **** **** ***…"
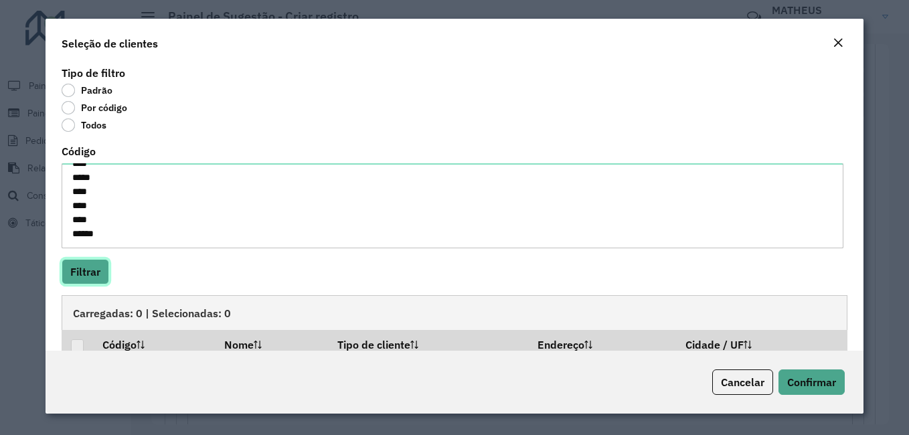
click at [83, 269] on button "Filtrar" at bounding box center [86, 271] width 48 height 25
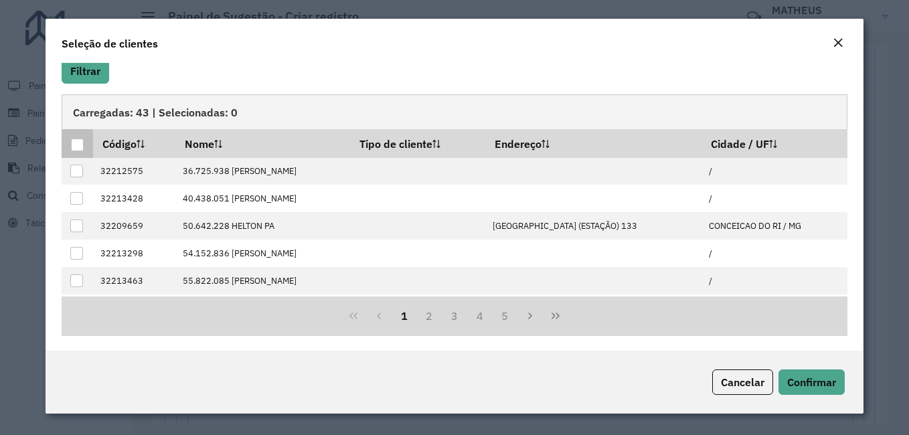
click at [78, 143] on div at bounding box center [77, 145] width 13 height 13
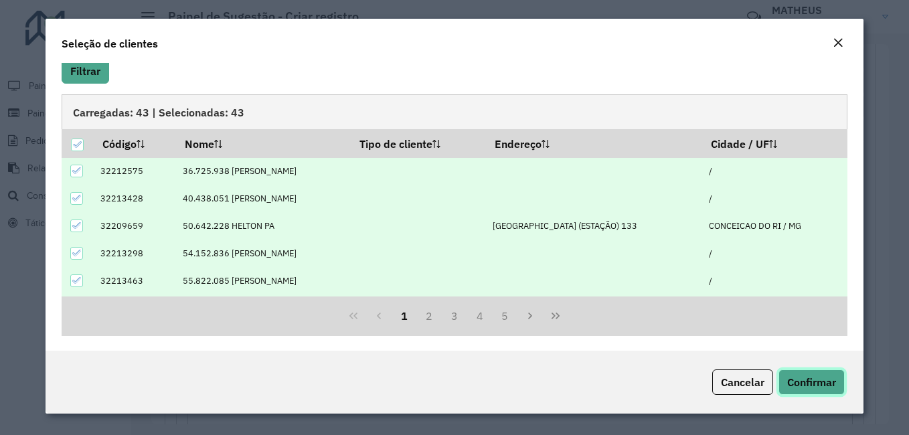
click at [818, 381] on span "Confirmar" at bounding box center [811, 381] width 49 height 13
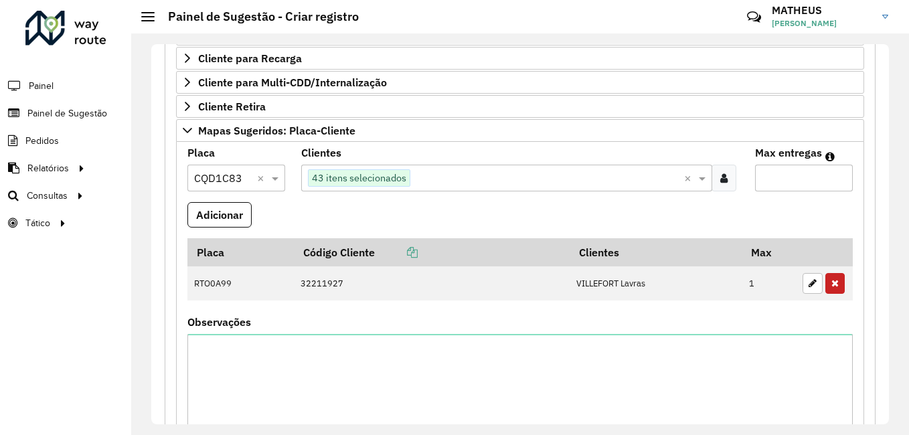
scroll to position [421, 0]
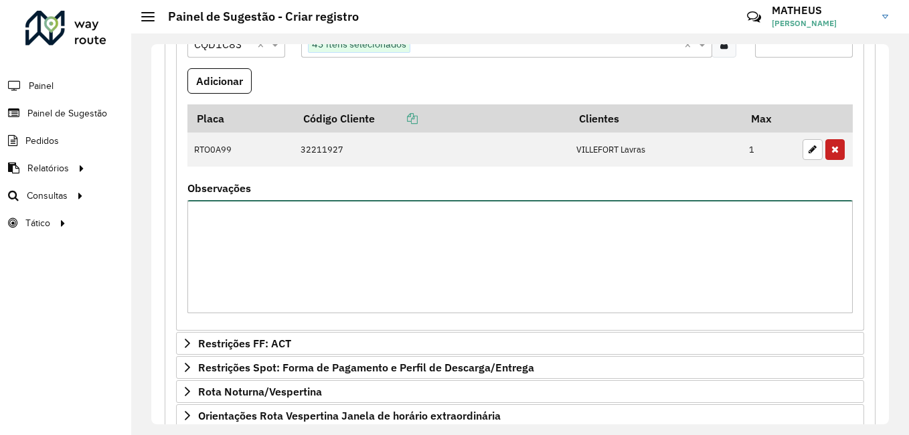
click at [292, 259] on textarea "Observações" at bounding box center [519, 256] width 665 height 113
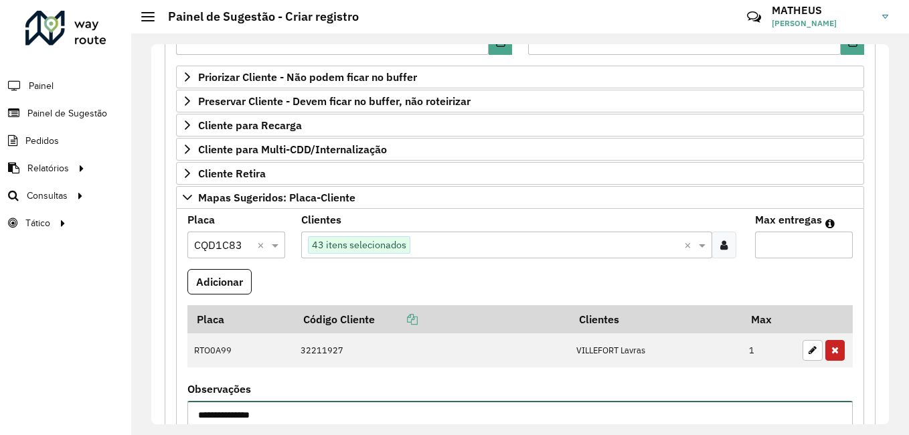
scroll to position [354, 0]
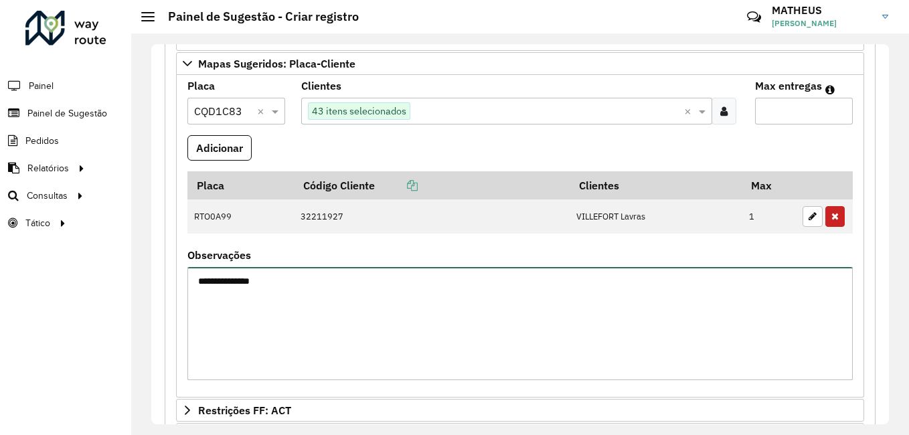
type textarea "**********"
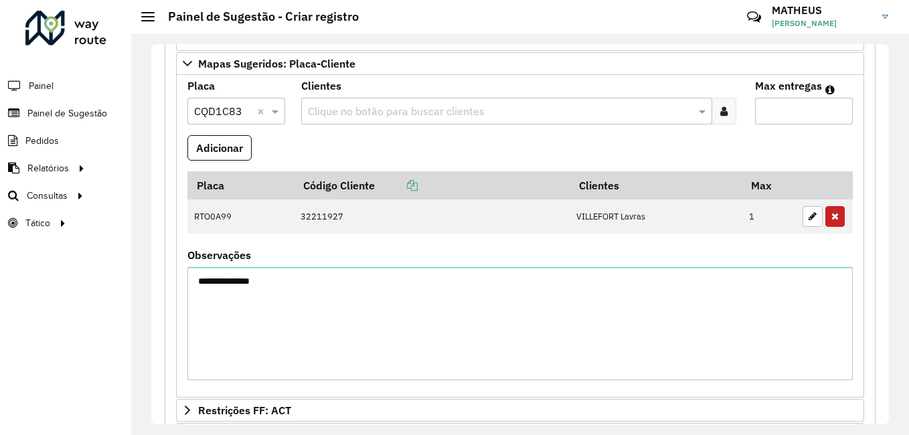
click at [727, 111] on div at bounding box center [723, 111] width 25 height 27
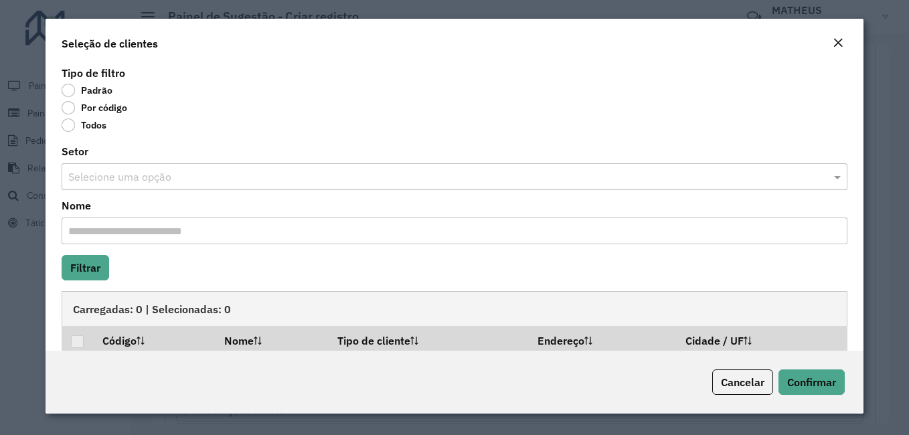
click at [76, 105] on label "Por código" at bounding box center [95, 107] width 66 height 13
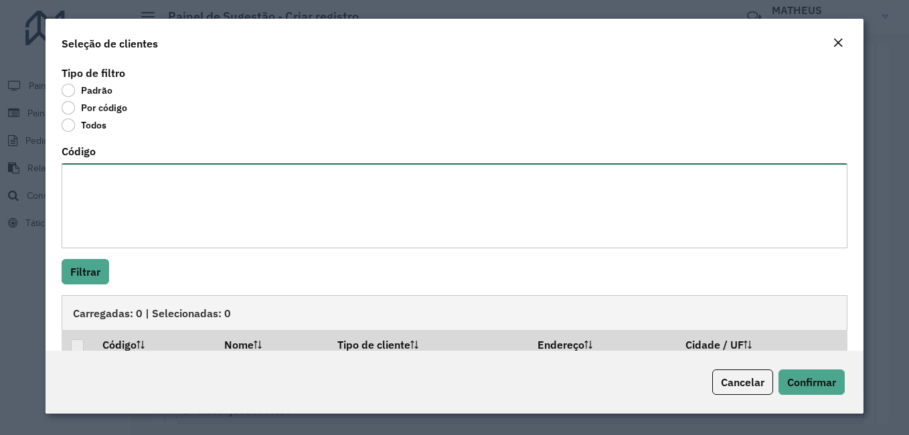
click at [152, 231] on textarea "Código" at bounding box center [455, 205] width 786 height 85
paste textarea "**** **** ***** **** ***** *****"
type textarea "**** **** ***** **** ***** *****"
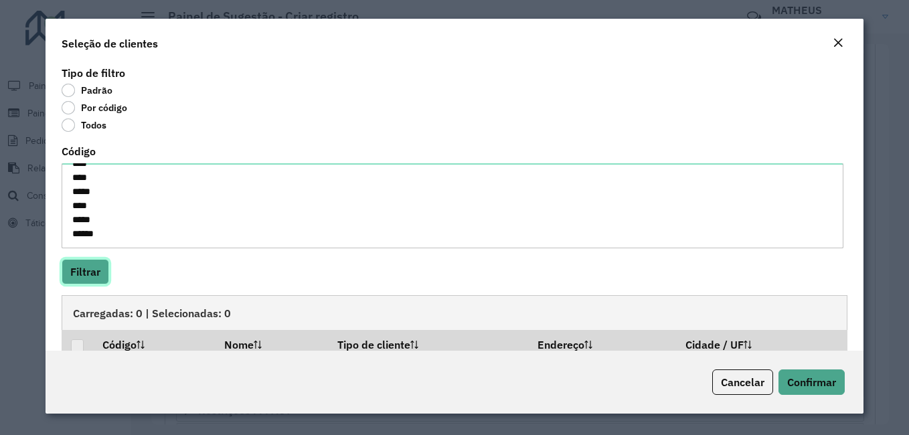
click at [94, 272] on button "Filtrar" at bounding box center [86, 271] width 48 height 25
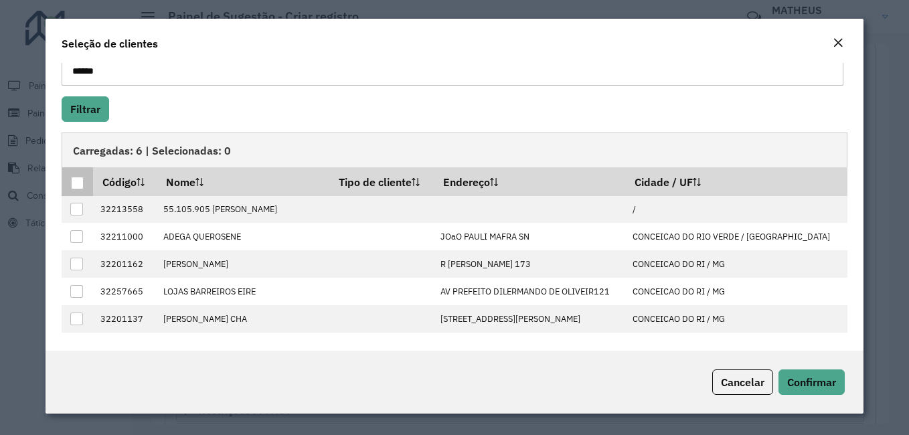
click at [74, 187] on div at bounding box center [77, 183] width 13 height 13
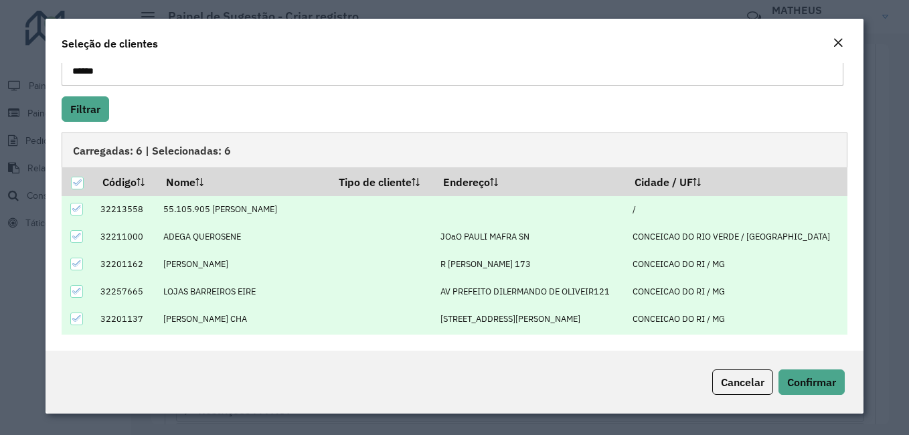
scroll to position [25, 0]
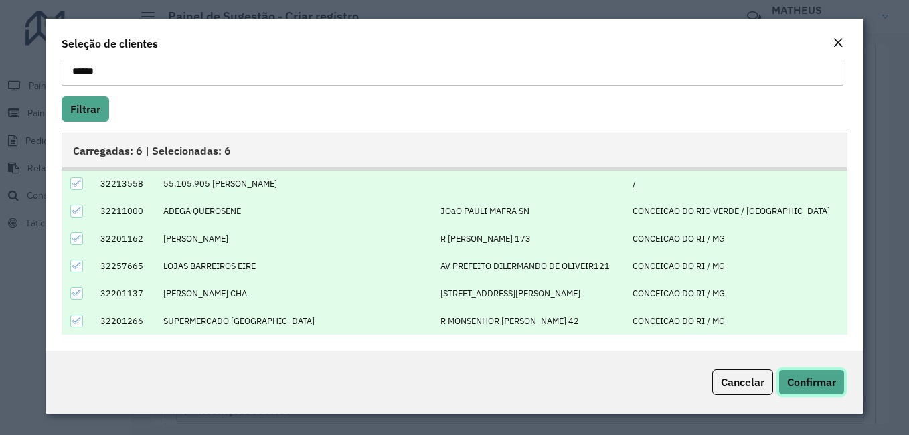
click at [826, 371] on button "Confirmar" at bounding box center [811, 381] width 66 height 25
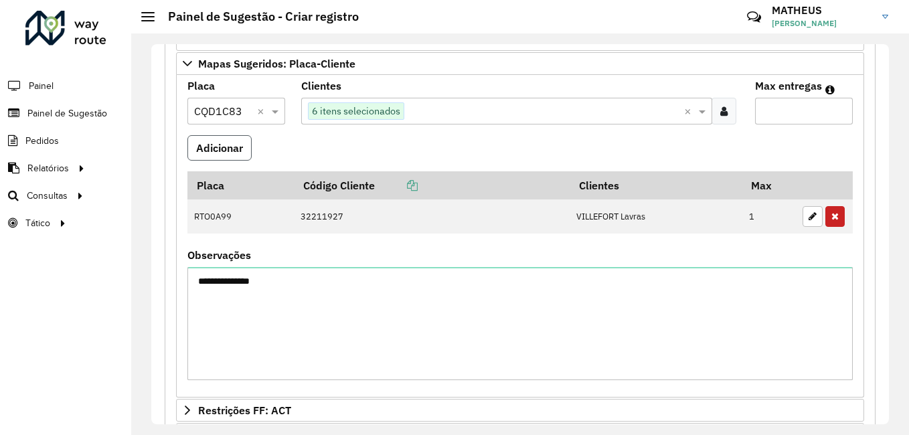
click at [215, 156] on button "Adicionar" at bounding box center [219, 147] width 64 height 25
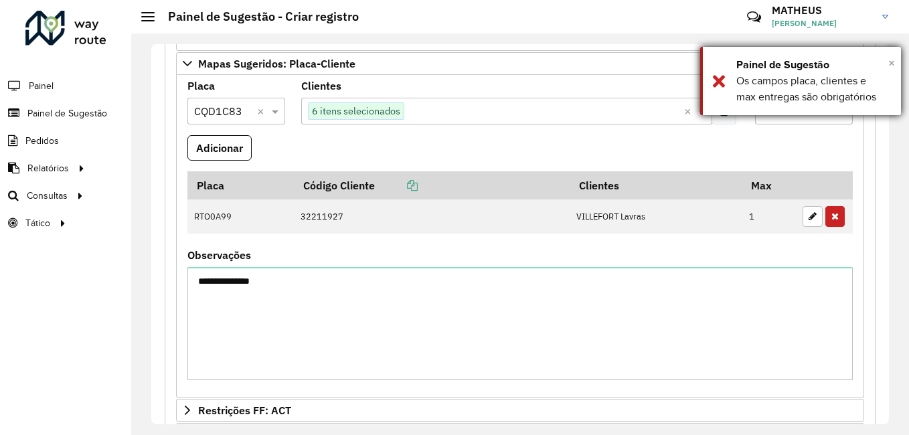
click at [889, 58] on span "×" at bounding box center [891, 63] width 7 height 15
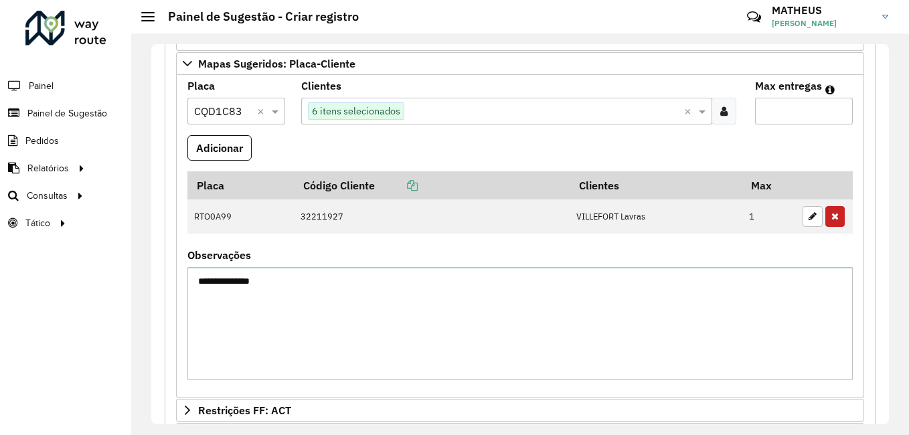
click at [794, 118] on input "Max entregas" at bounding box center [804, 111] width 98 height 27
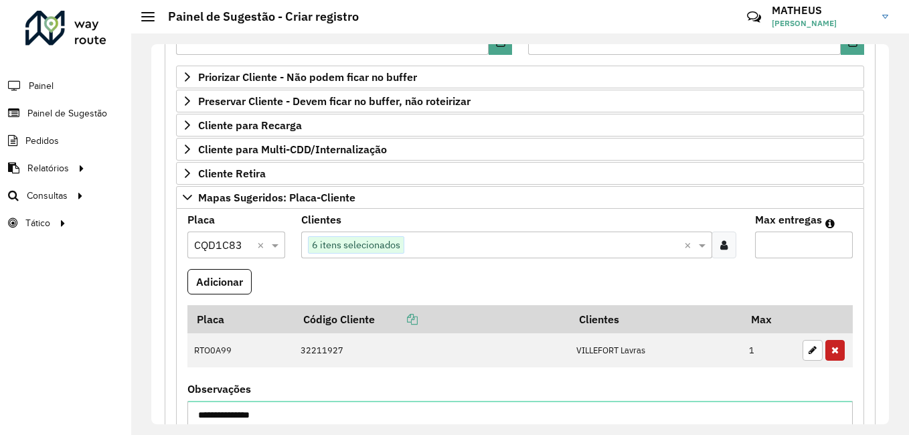
scroll to position [287, 0]
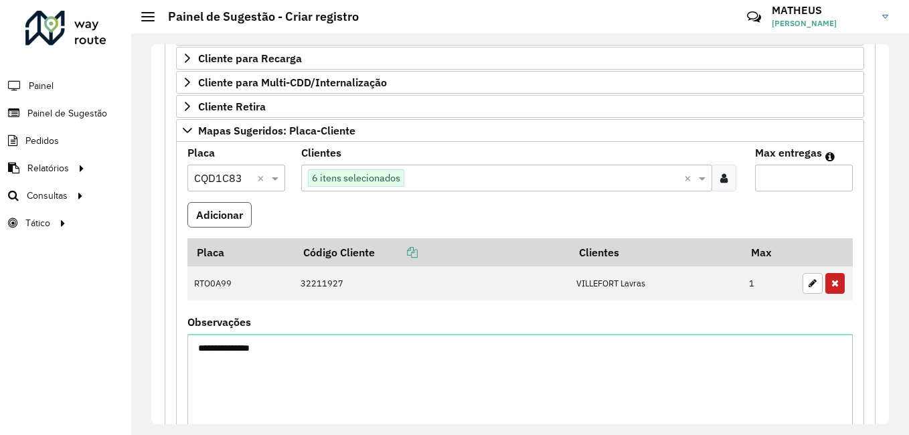
click at [199, 212] on button "Adicionar" at bounding box center [219, 214] width 64 height 25
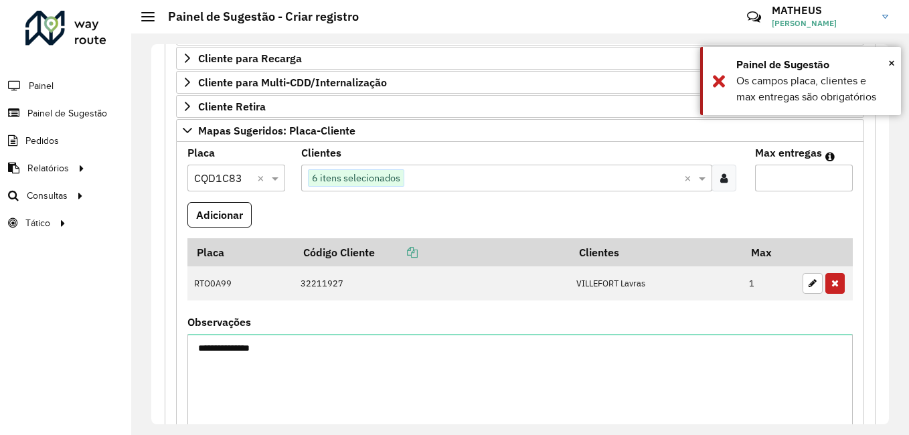
click at [806, 169] on input "Max entregas" at bounding box center [804, 178] width 98 height 27
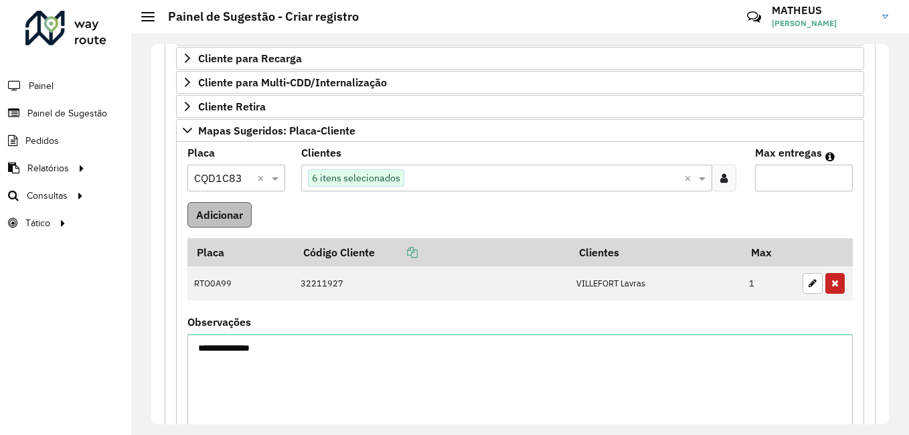
type input "*"
click at [195, 221] on button "Adicionar" at bounding box center [219, 214] width 64 height 25
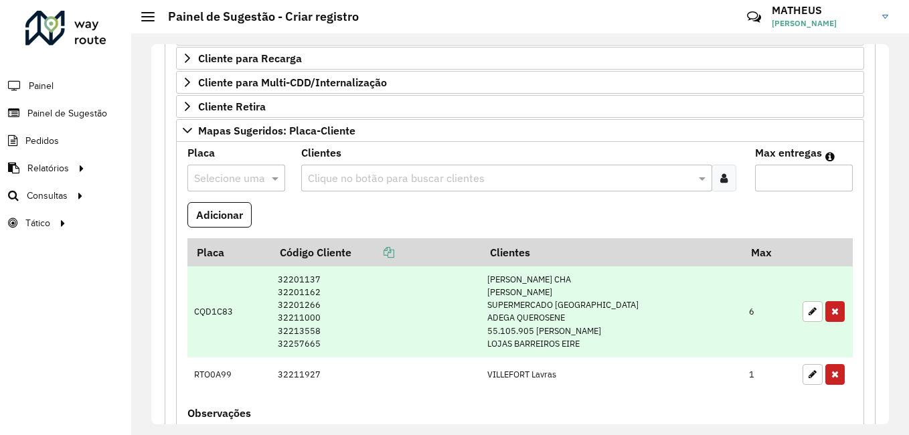
scroll to position [354, 0]
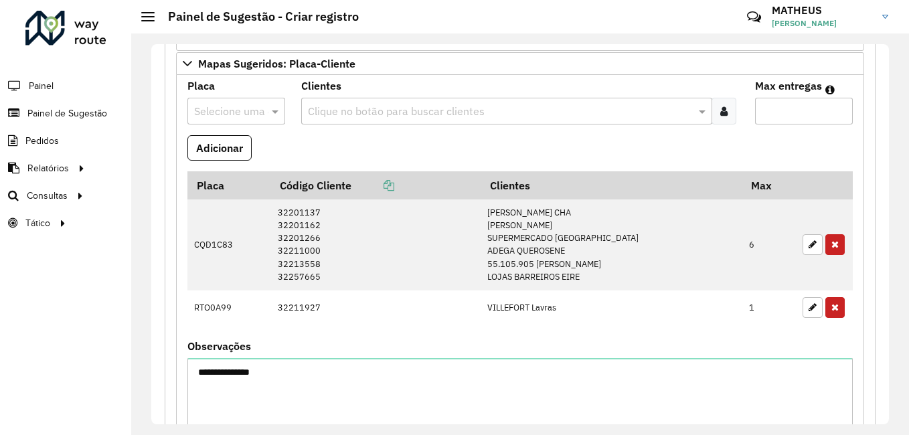
click at [726, 108] on div at bounding box center [723, 111] width 25 height 27
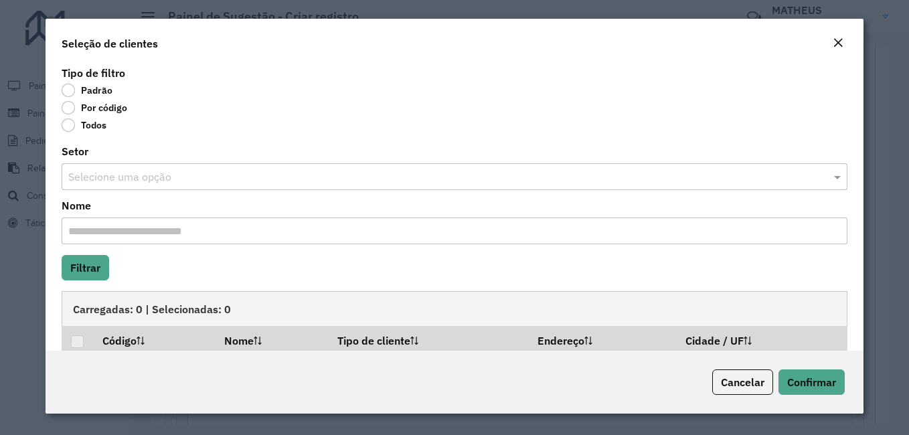
click at [76, 108] on label "Por código" at bounding box center [95, 107] width 66 height 13
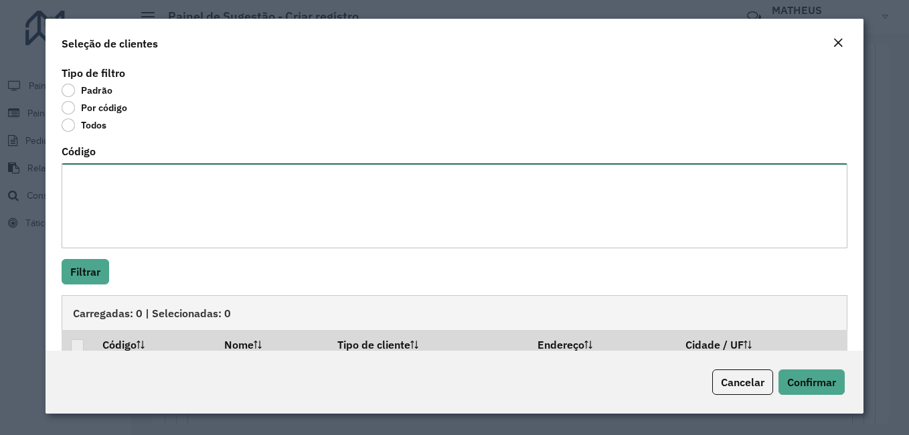
click at [165, 177] on textarea "Código" at bounding box center [455, 205] width 786 height 85
paste textarea "***** **** ***** ***** ***** **** **** **** ***** ***** **** ***** **** ****"
type textarea "***** **** ***** ***** ***** **** **** **** ***** ***** **** ***** **** ****"
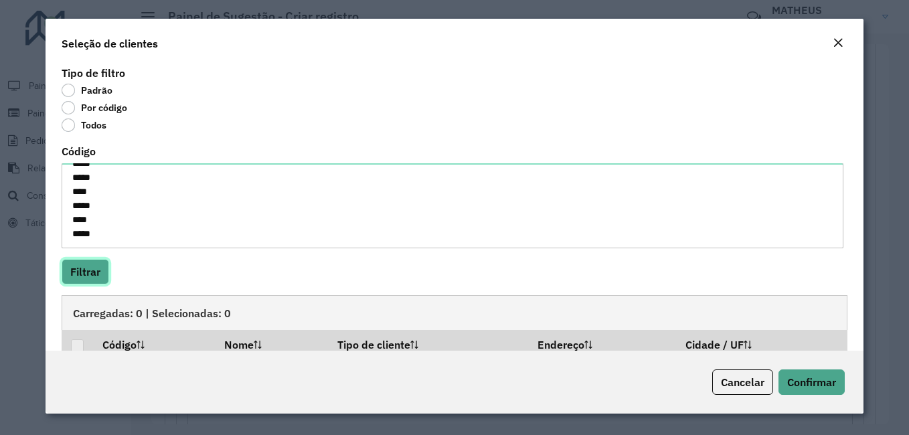
click at [91, 269] on button "Filtrar" at bounding box center [86, 271] width 48 height 25
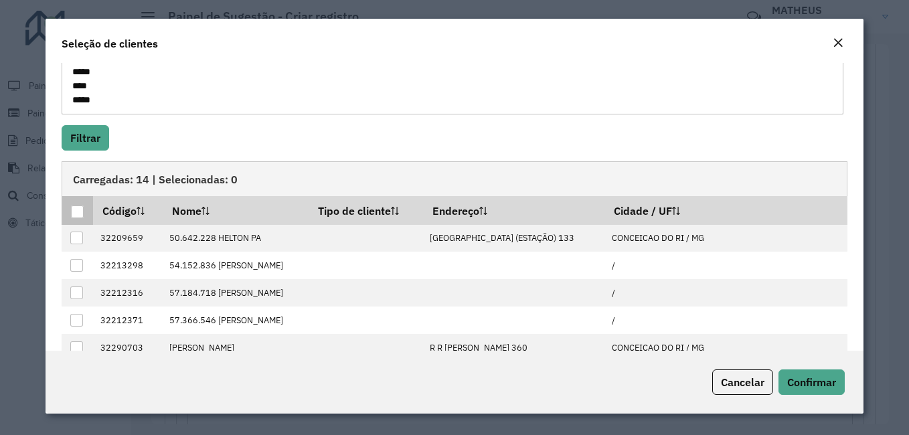
click at [78, 216] on div at bounding box center [77, 211] width 13 height 13
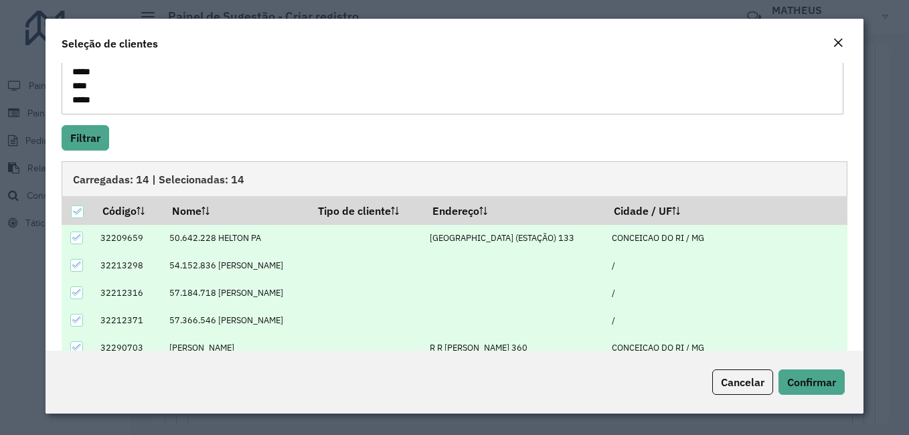
scroll to position [201, 0]
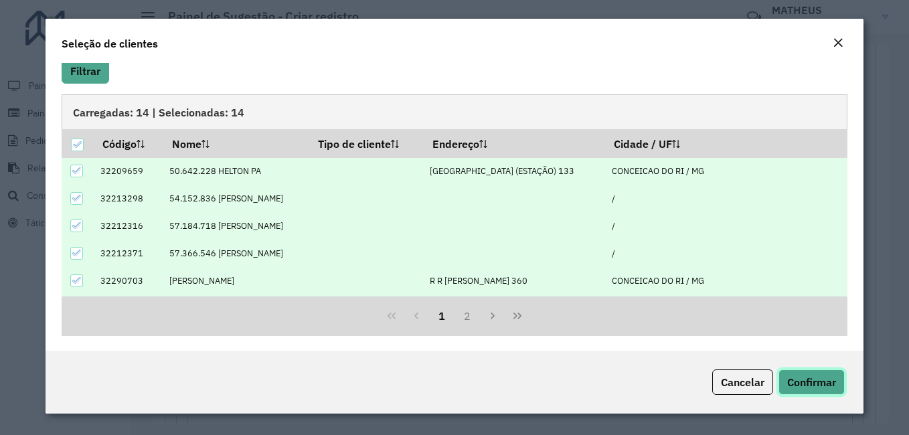
click at [804, 388] on span "Confirmar" at bounding box center [811, 381] width 49 height 13
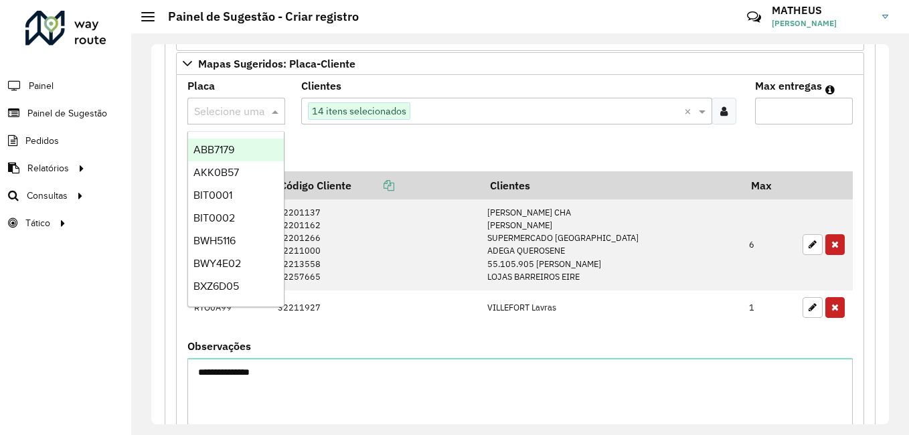
click at [231, 104] on input "text" at bounding box center [223, 112] width 58 height 16
click at [265, 108] on div at bounding box center [236, 110] width 98 height 17
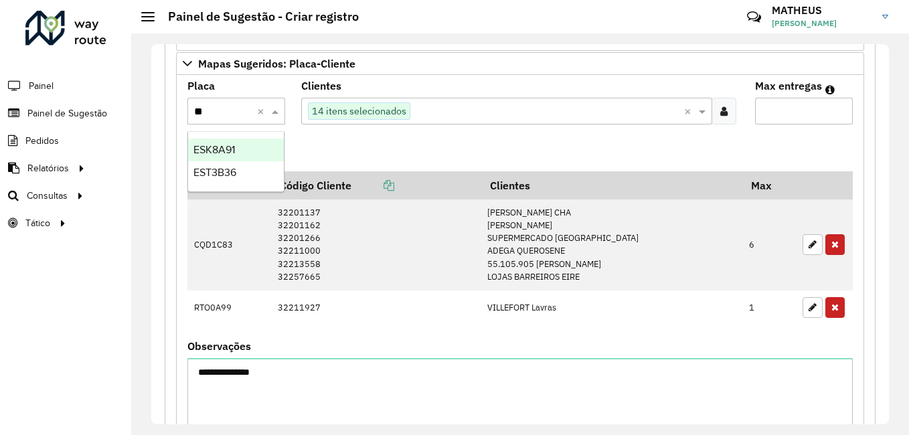
type input "***"
click at [274, 145] on div "ESK8A91" at bounding box center [236, 150] width 96 height 23
click at [816, 102] on input "Max entregas" at bounding box center [804, 111] width 98 height 27
type input "**"
click at [211, 153] on button "Adicionar" at bounding box center [219, 147] width 64 height 25
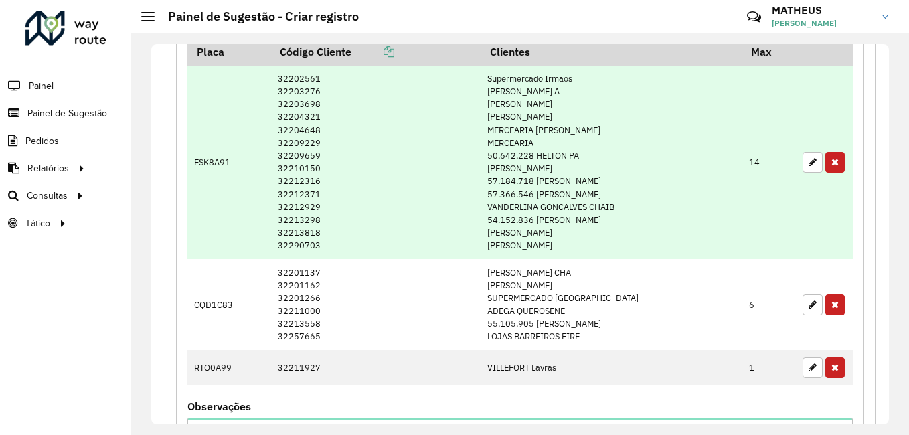
scroll to position [622, 0]
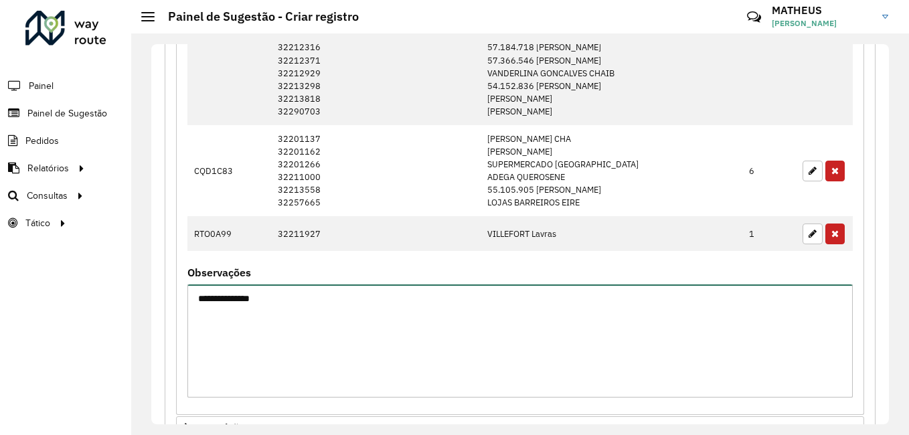
click at [342, 337] on textarea "**********" at bounding box center [519, 340] width 665 height 113
type textarea "*"
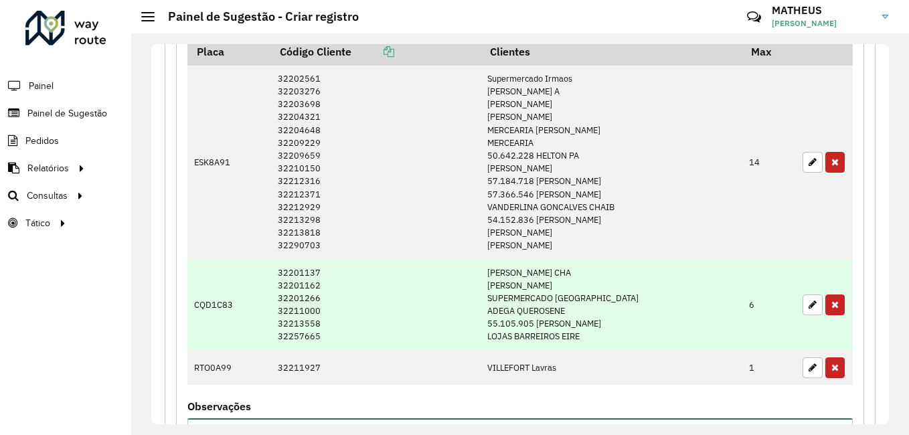
scroll to position [555, 0]
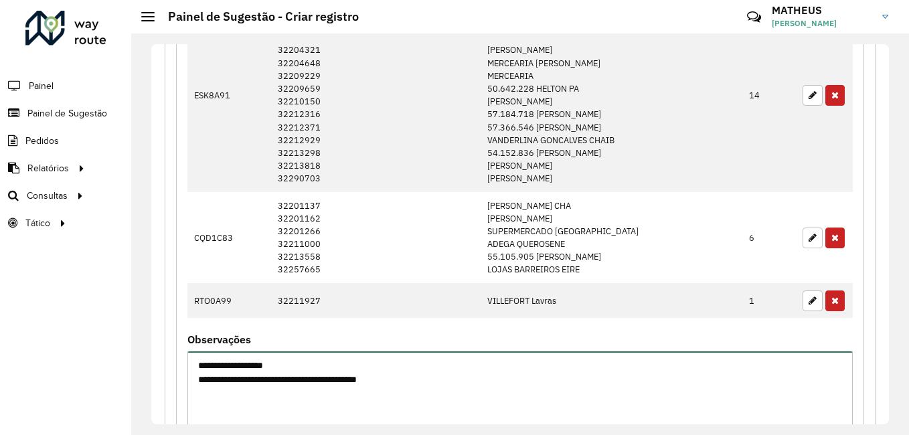
click at [351, 379] on textarea "**********" at bounding box center [519, 407] width 665 height 113
click at [372, 383] on textarea "**********" at bounding box center [519, 407] width 665 height 113
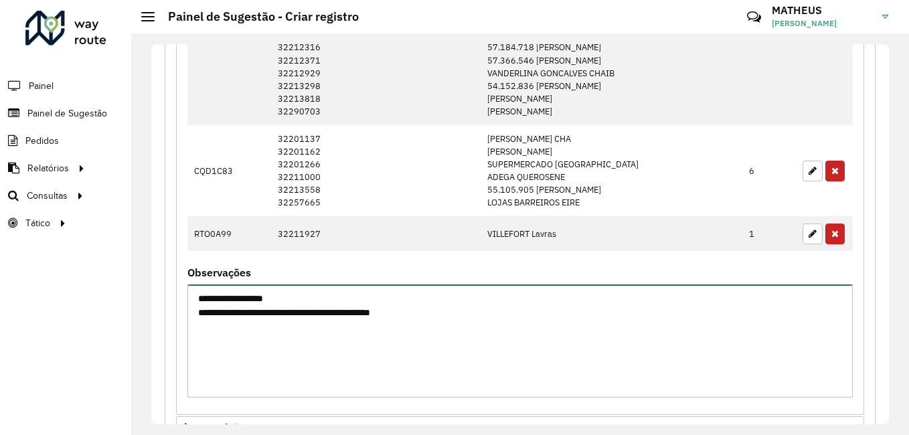
scroll to position [755, 0]
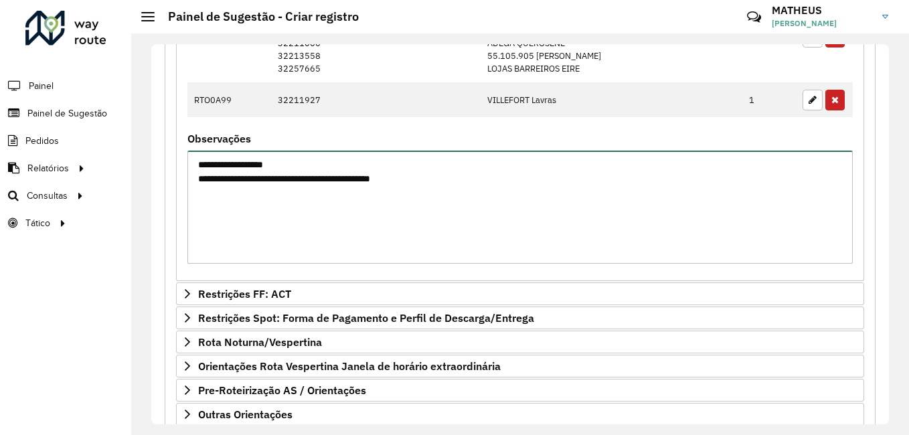
type textarea "**********"
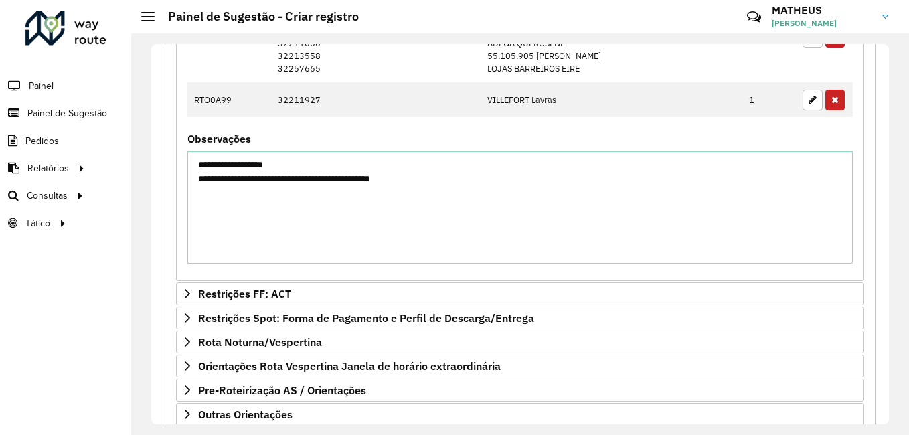
click at [323, 146] on div "**********" at bounding box center [519, 199] width 665 height 130
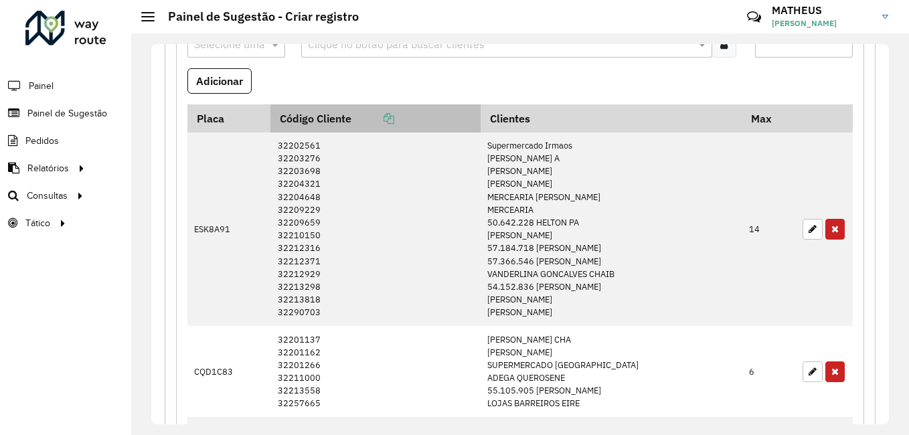
scroll to position [287, 0]
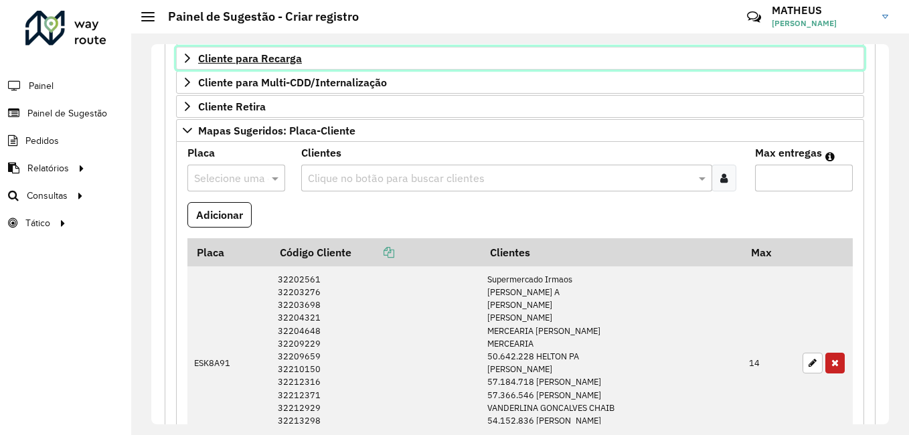
click at [253, 62] on span "Cliente para Recarga" at bounding box center [250, 58] width 104 height 11
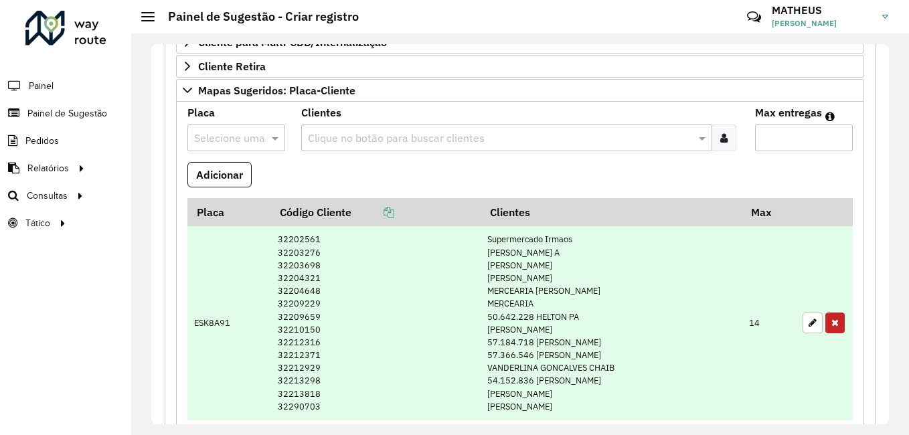
scroll to position [803, 0]
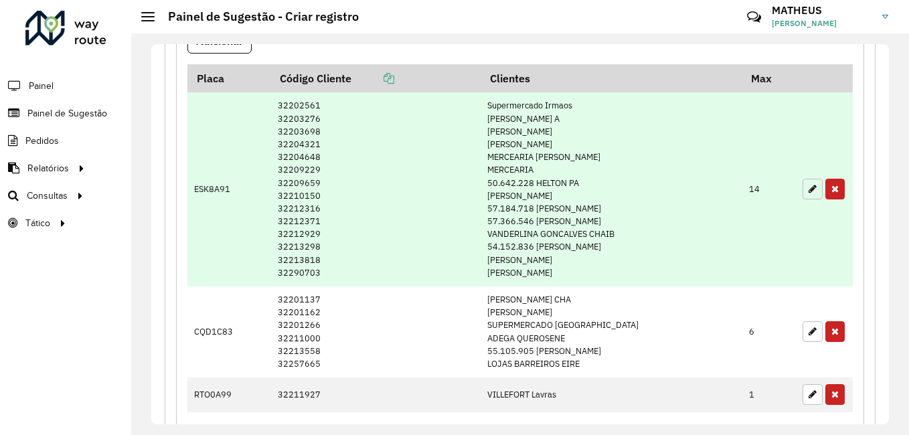
click at [803, 192] on button "button" at bounding box center [812, 189] width 20 height 21
type input "**"
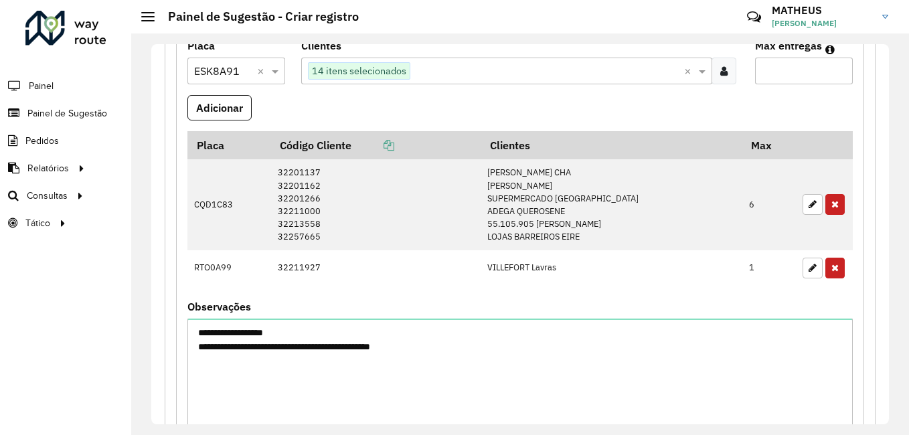
scroll to position [602, 0]
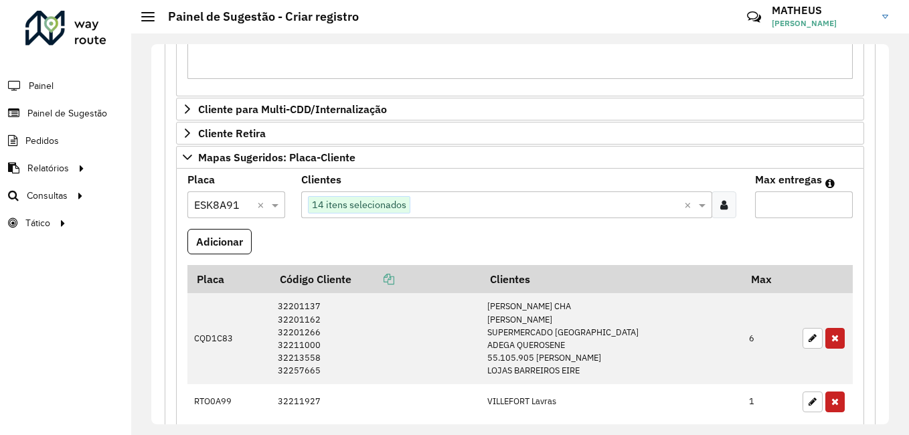
click at [720, 201] on icon at bounding box center [723, 204] width 7 height 11
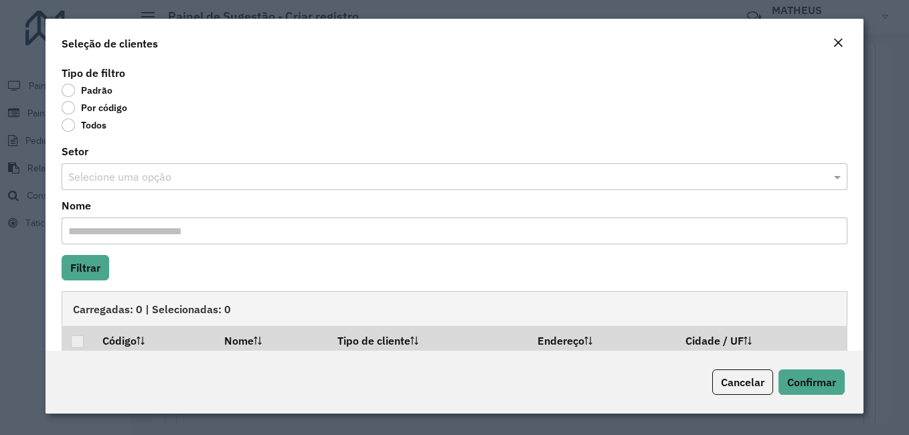
click at [85, 112] on label "Por código" at bounding box center [95, 107] width 66 height 13
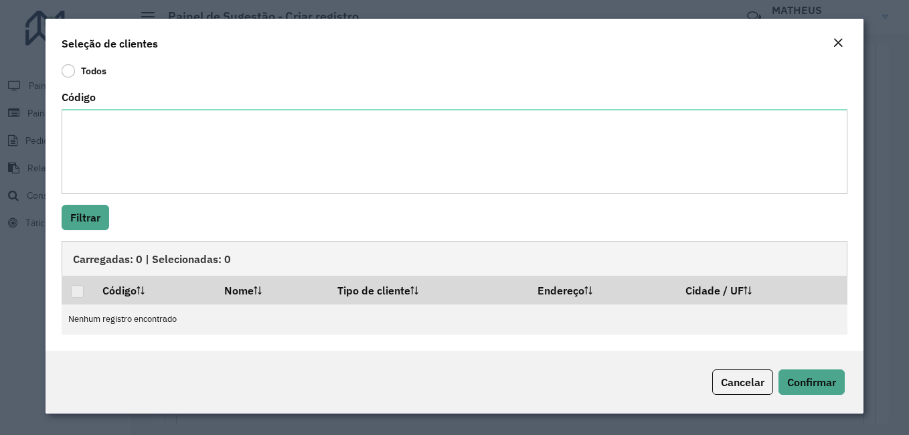
scroll to position [0, 0]
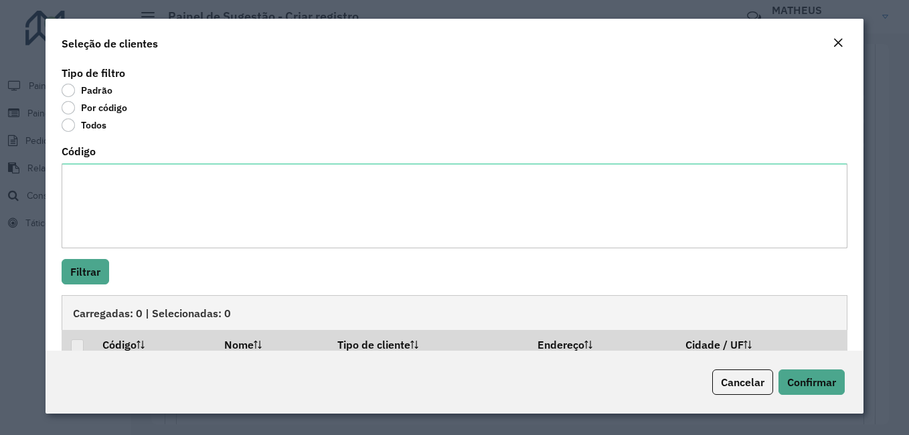
click at [842, 37] on div "Close" at bounding box center [837, 43] width 11 height 16
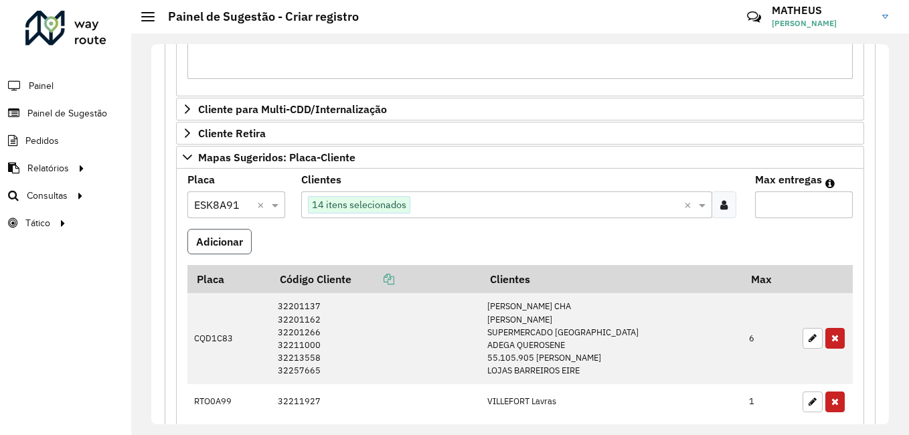
click at [246, 232] on button "Adicionar" at bounding box center [219, 241] width 64 height 25
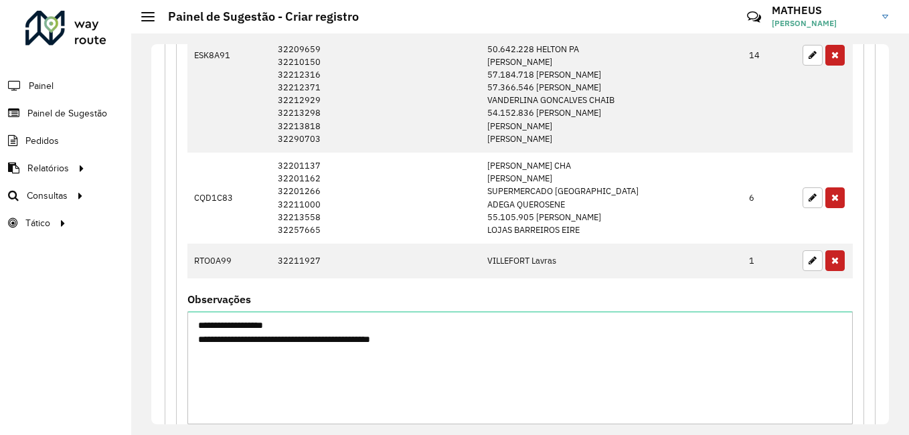
scroll to position [803, 0]
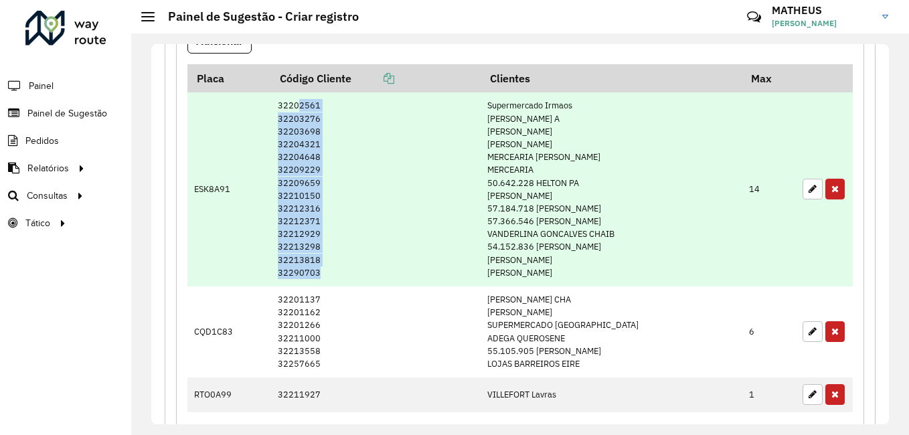
drag, startPoint x: 290, startPoint y: 107, endPoint x: 316, endPoint y: 269, distance: 164.1
click at [316, 269] on td "32202561 32203276 32203698 32204321 32204648 32209229 32209659 32210150 3221231…" at bounding box center [375, 188] width 210 height 193
drag, startPoint x: 316, startPoint y: 269, endPoint x: 372, endPoint y: 169, distance: 114.1
click at [372, 169] on td "32202561 32203276 32203698 32204321 32204648 32209229 32209659 32210150 3221231…" at bounding box center [375, 188] width 210 height 193
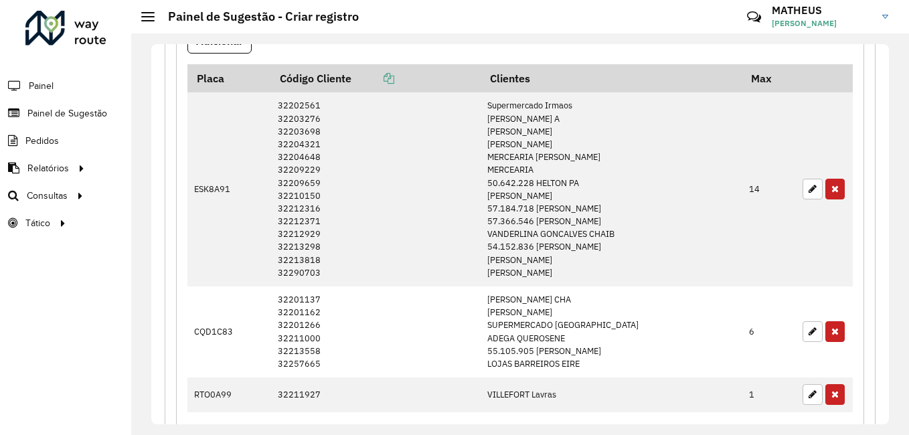
click at [471, 50] on formly-field "Adicionar" at bounding box center [519, 46] width 681 height 36
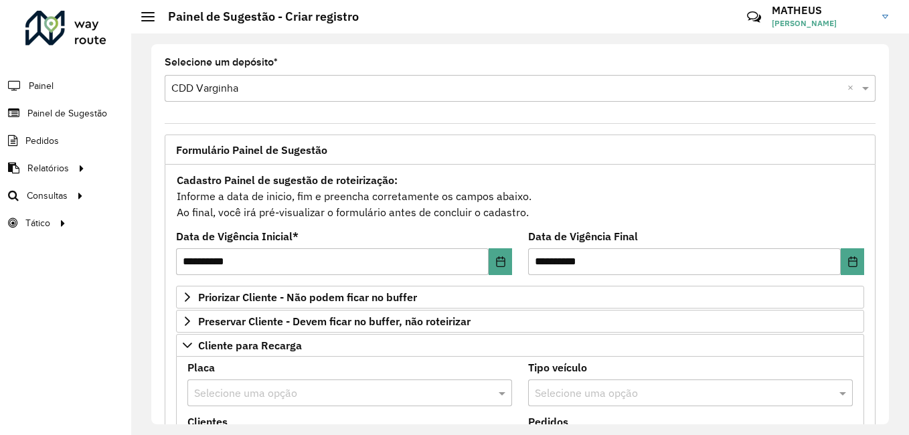
scroll to position [67, 0]
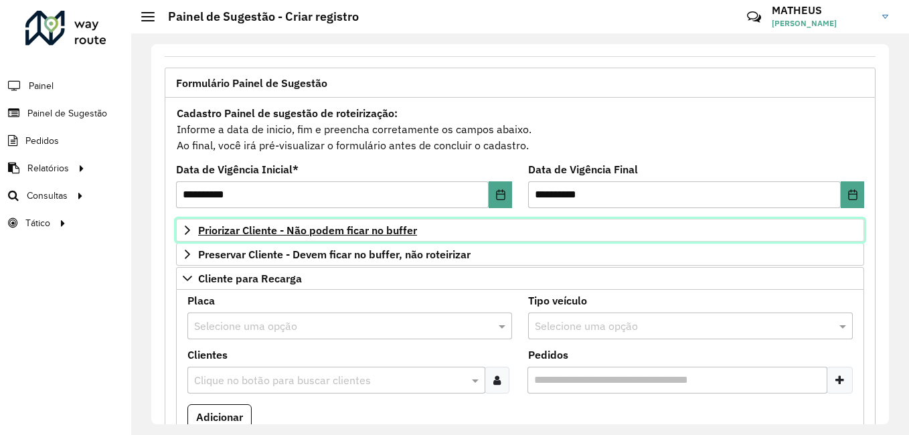
click at [341, 233] on span "Priorizar Cliente - Não podem ficar no buffer" at bounding box center [307, 230] width 219 height 11
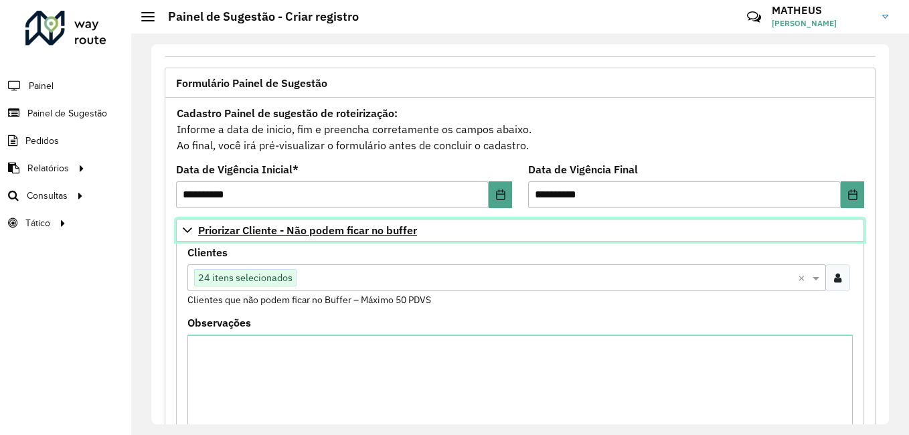
click at [345, 225] on span "Priorizar Cliente - Não podem ficar no buffer" at bounding box center [307, 230] width 219 height 11
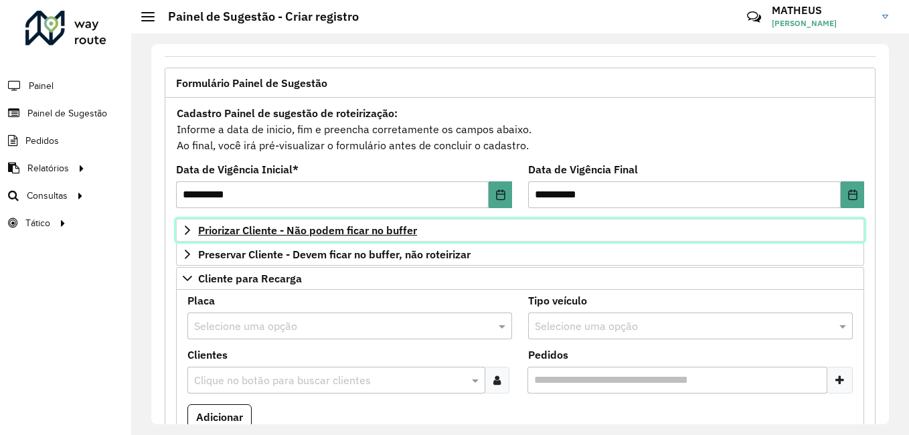
click at [337, 237] on link "Priorizar Cliente - Não podem ficar no buffer" at bounding box center [520, 230] width 688 height 23
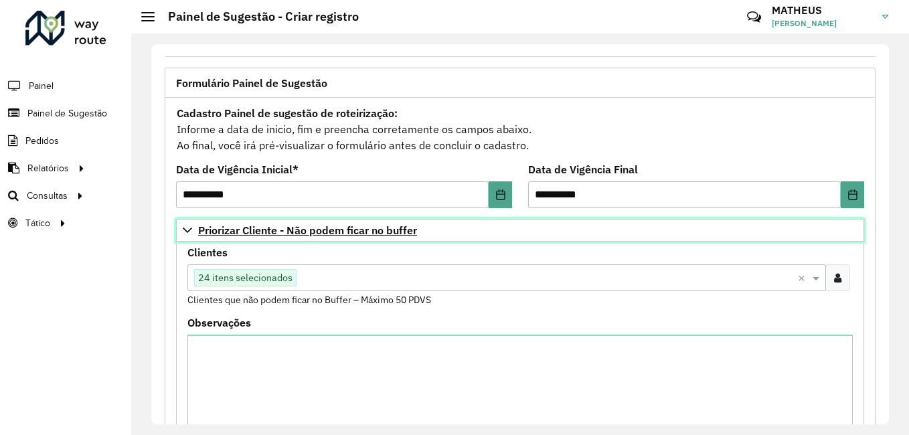
click at [339, 235] on span "Priorizar Cliente - Não podem ficar no buffer" at bounding box center [307, 230] width 219 height 11
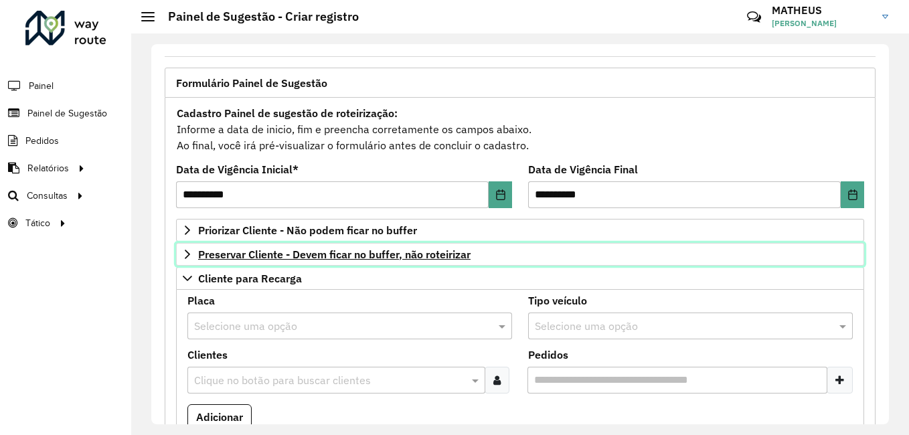
click at [337, 252] on span "Preservar Cliente - Devem ficar no buffer, não roteirizar" at bounding box center [334, 254] width 272 height 11
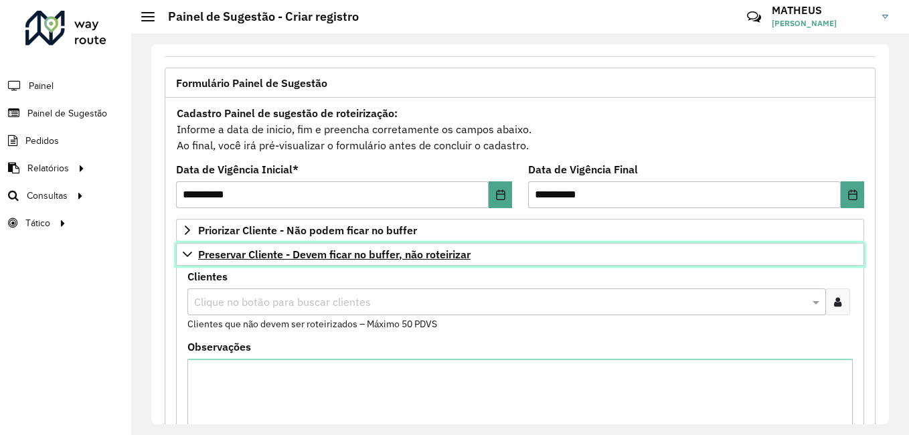
click at [337, 252] on span "Preservar Cliente - Devem ficar no buffer, não roteirizar" at bounding box center [334, 254] width 272 height 11
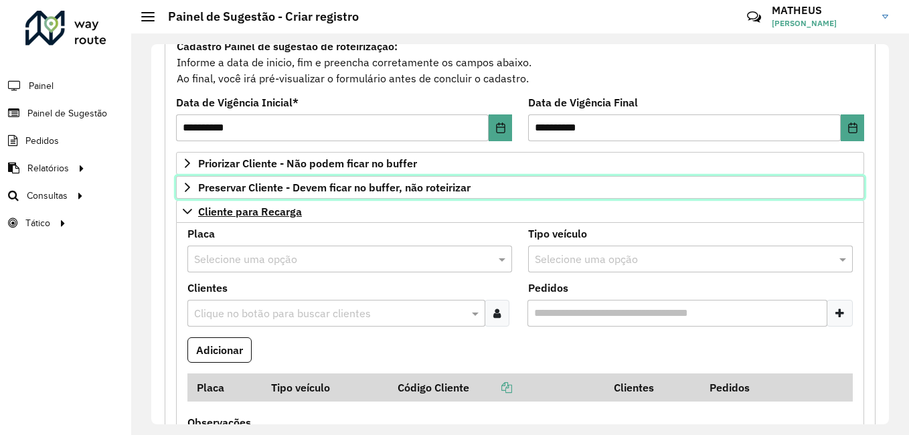
scroll to position [268, 0]
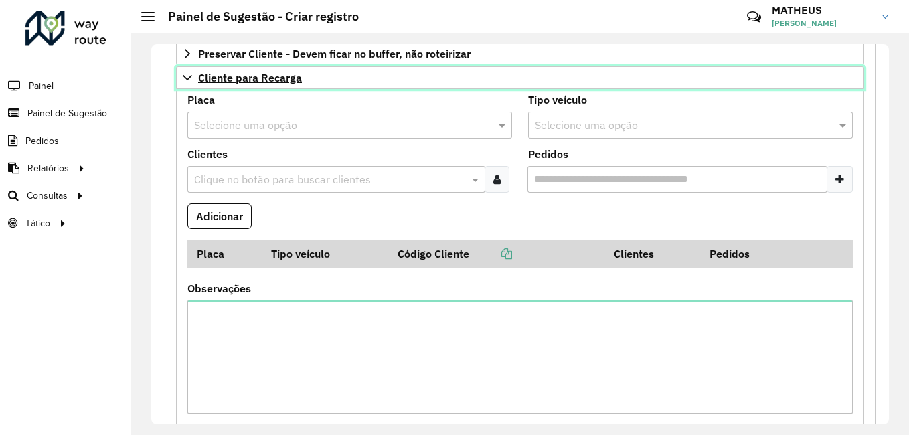
click at [272, 76] on span "Cliente para Recarga" at bounding box center [250, 77] width 104 height 11
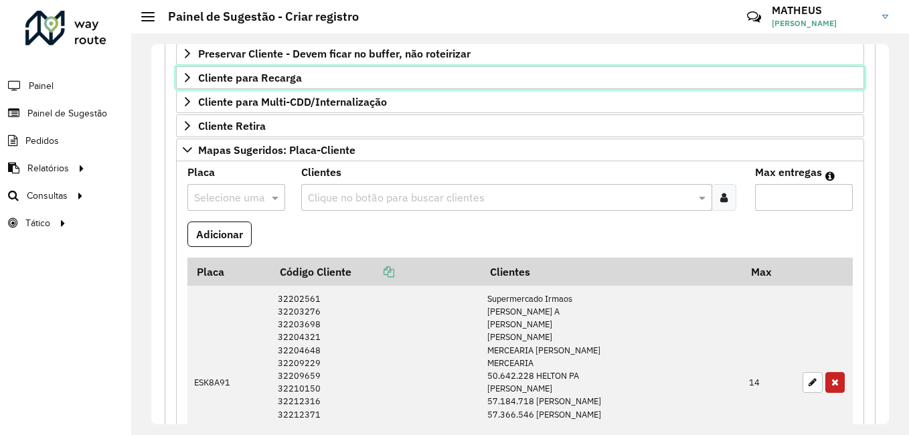
scroll to position [201, 0]
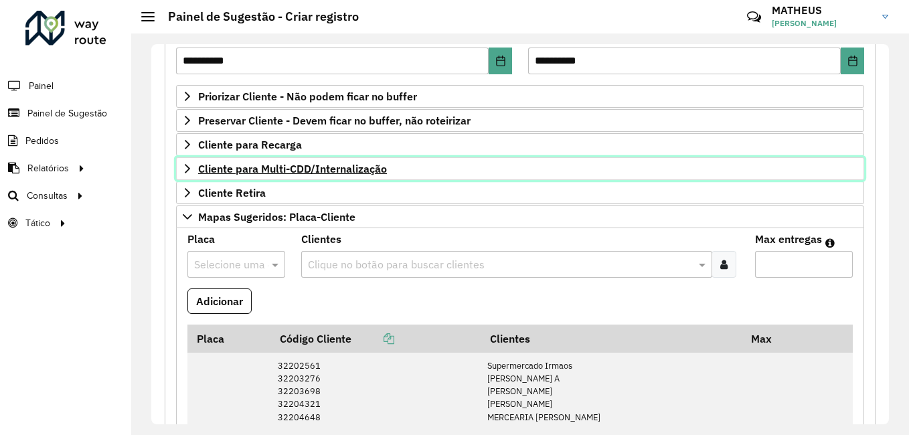
click at [263, 173] on span "Cliente para Multi-CDD/Internalização" at bounding box center [292, 168] width 189 height 11
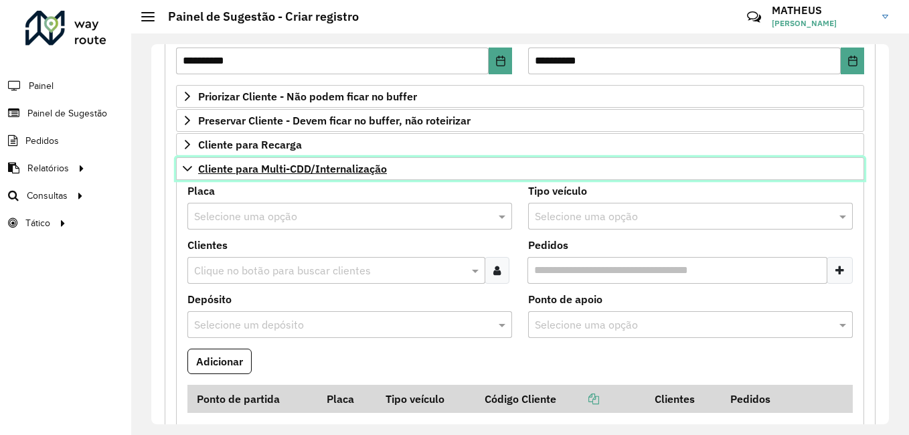
click at [263, 173] on span "Cliente para Multi-CDD/Internalização" at bounding box center [292, 168] width 189 height 11
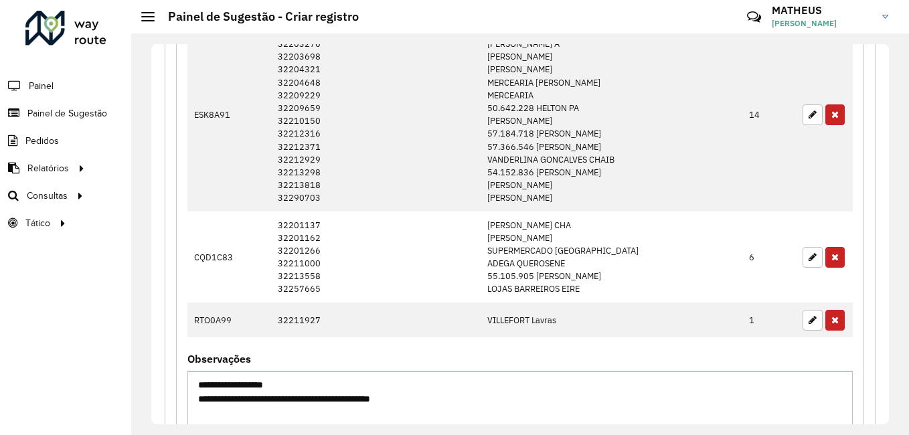
scroll to position [602, 0]
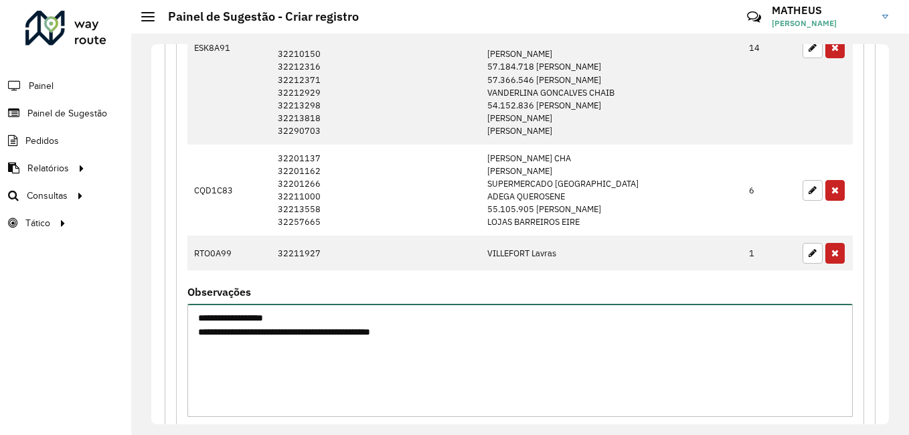
click at [304, 308] on textarea "**********" at bounding box center [519, 360] width 665 height 113
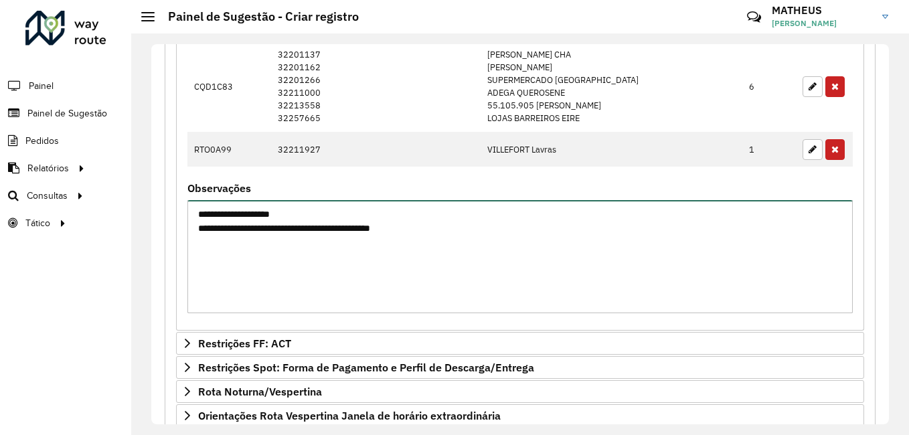
scroll to position [840, 0]
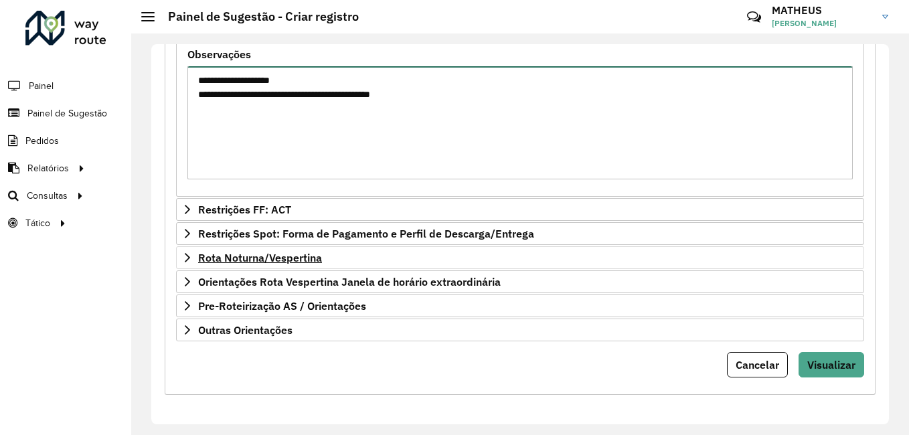
type textarea "**********"
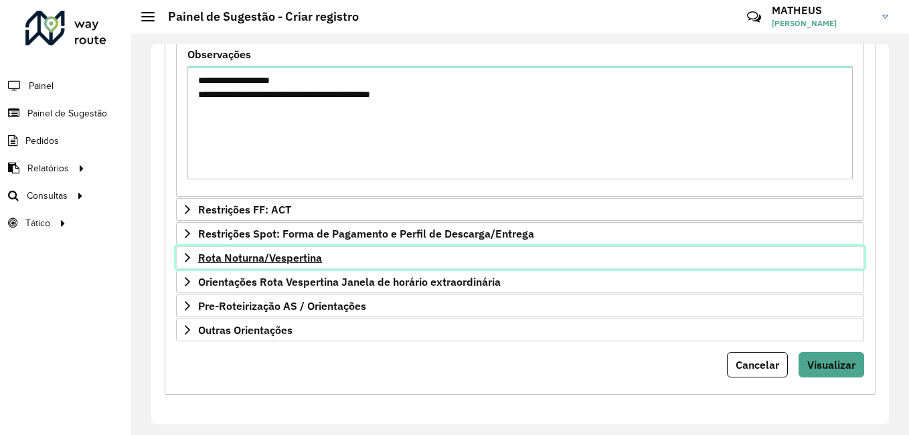
click at [291, 257] on span "Rota Noturna/Vespertina" at bounding box center [260, 257] width 124 height 11
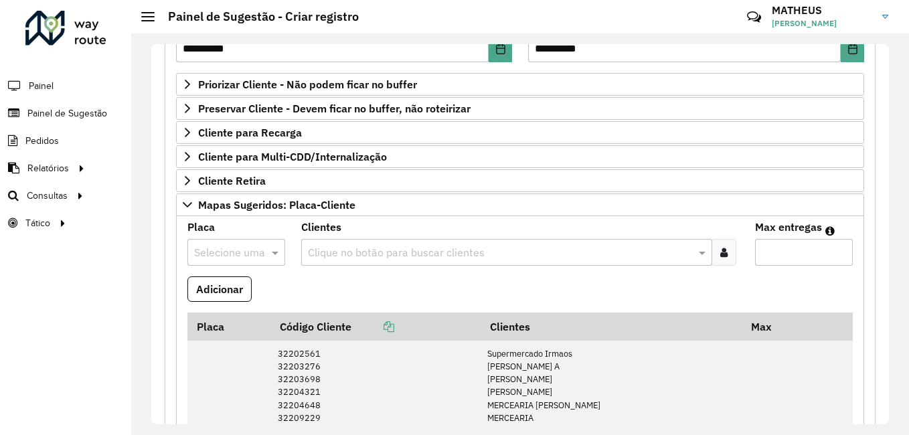
scroll to position [79, 0]
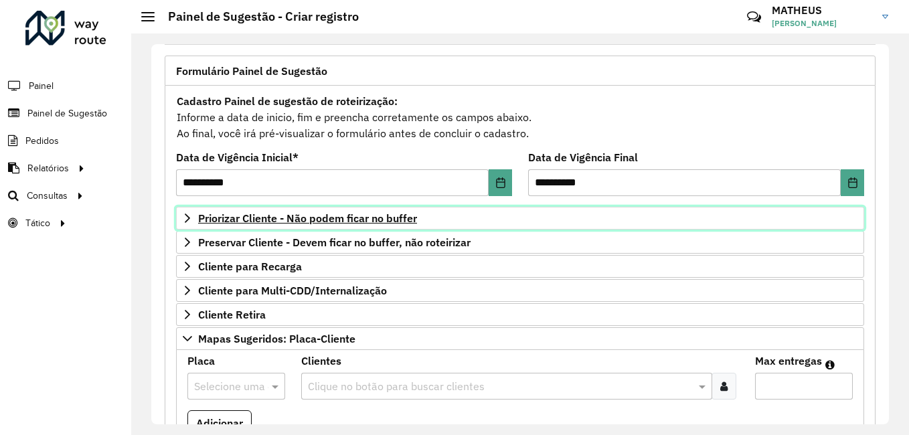
click at [325, 220] on span "Priorizar Cliente - Não podem ficar no buffer" at bounding box center [307, 218] width 219 height 11
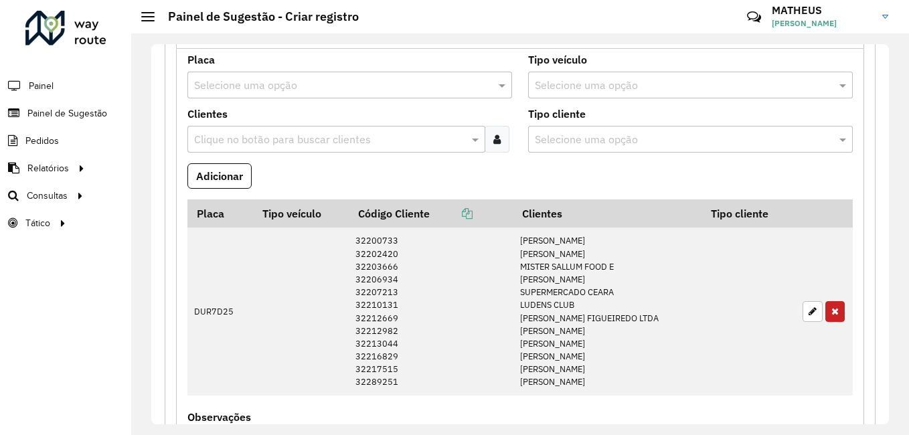
scroll to position [1574, 0]
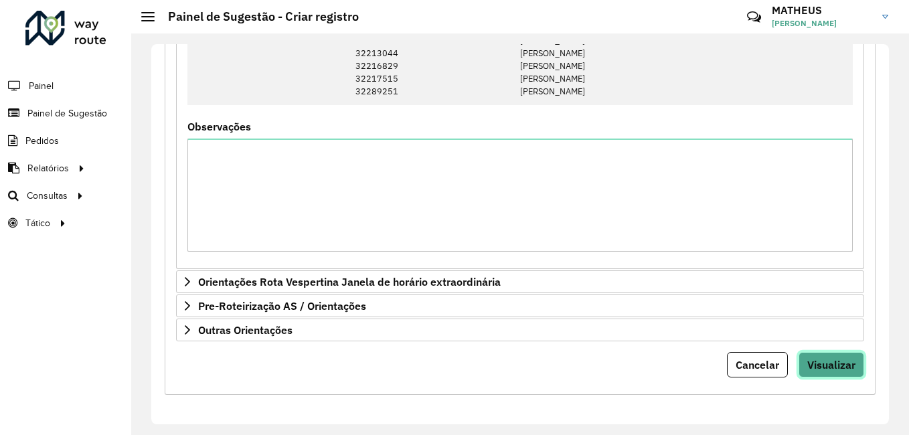
click at [812, 363] on span "Visualizar" at bounding box center [831, 364] width 48 height 13
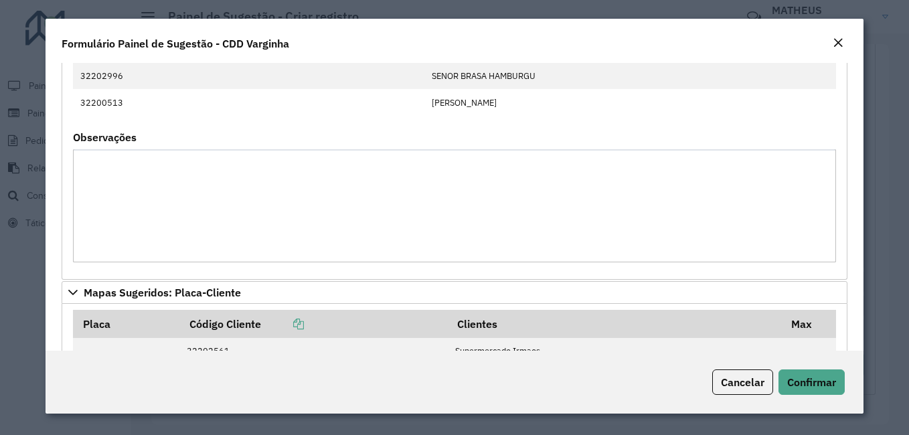
scroll to position [374, 0]
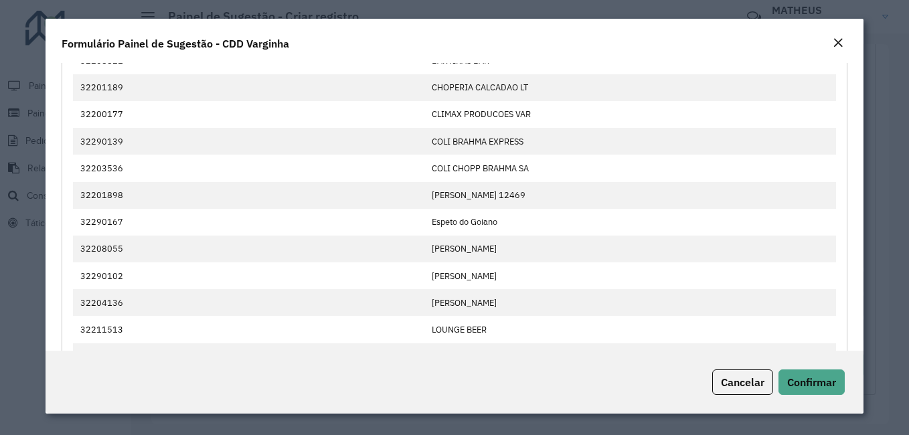
click at [844, 45] on button "Close" at bounding box center [837, 43] width 19 height 17
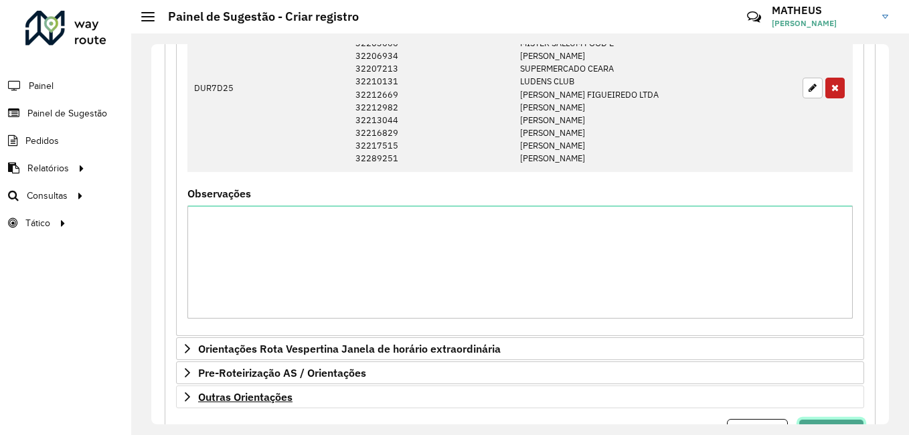
scroll to position [1574, 0]
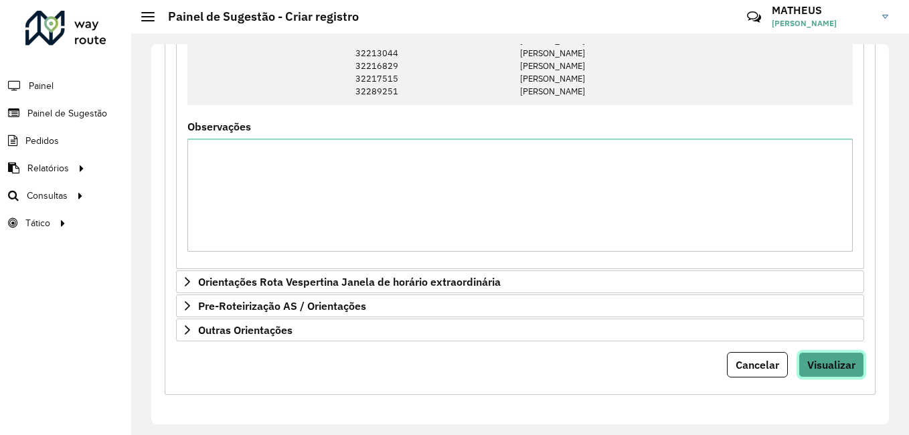
click at [810, 368] on span "Visualizar" at bounding box center [831, 364] width 48 height 13
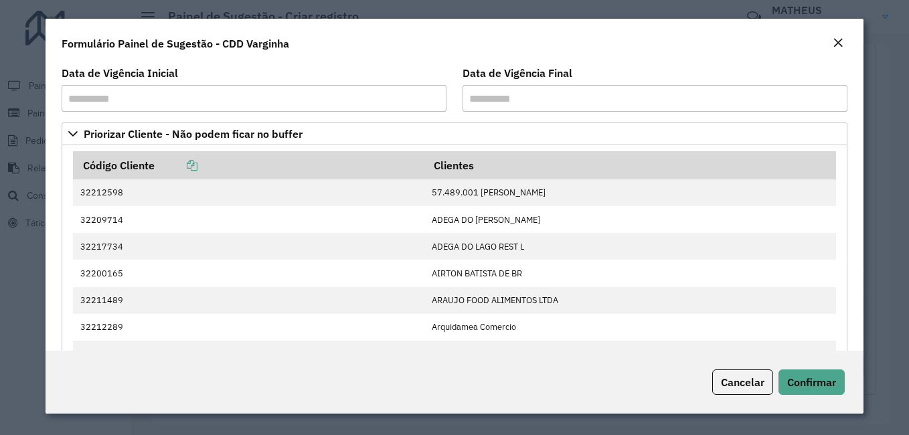
click at [833, 41] on em "Close" at bounding box center [837, 42] width 11 height 11
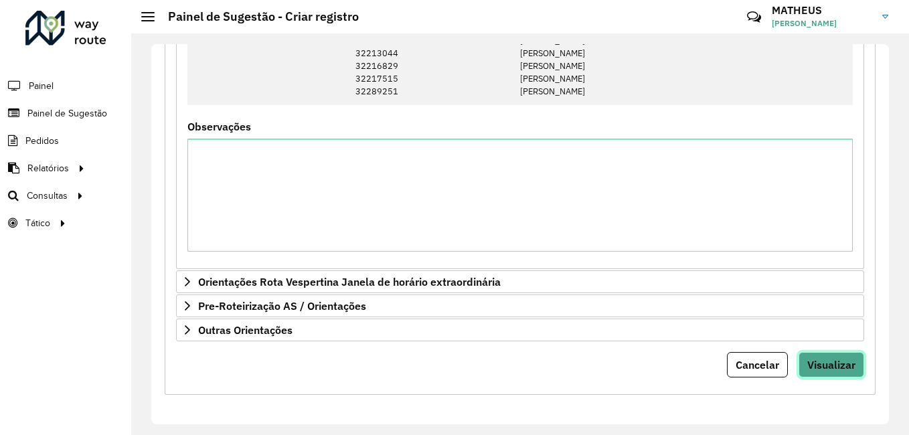
click at [838, 360] on span "Visualizar" at bounding box center [831, 364] width 48 height 13
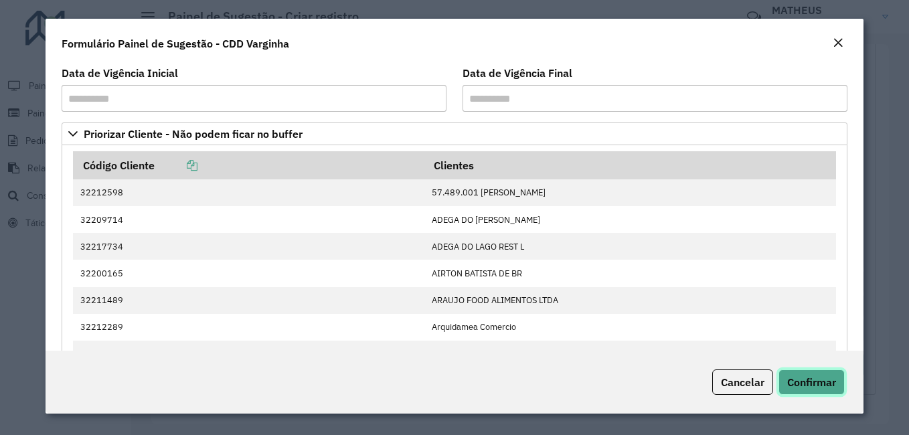
click at [806, 375] on button "Confirmar" at bounding box center [811, 381] width 66 height 25
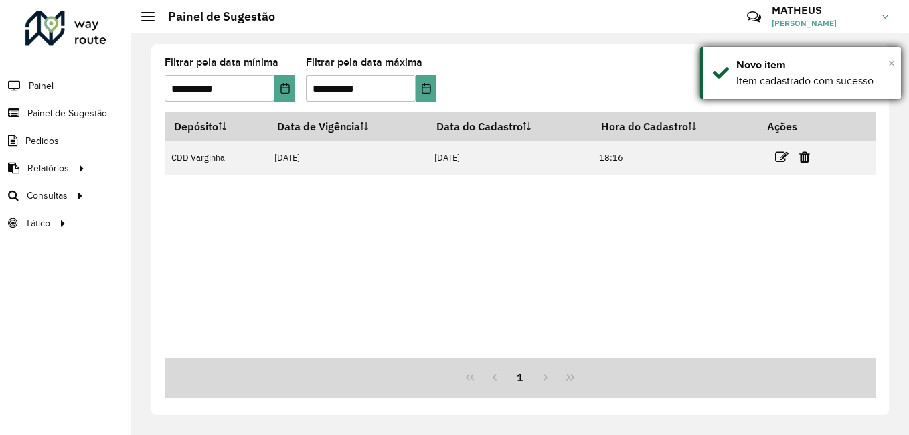
click at [889, 65] on span "×" at bounding box center [891, 63] width 7 height 15
